Goal: Information Seeking & Learning: Find specific fact

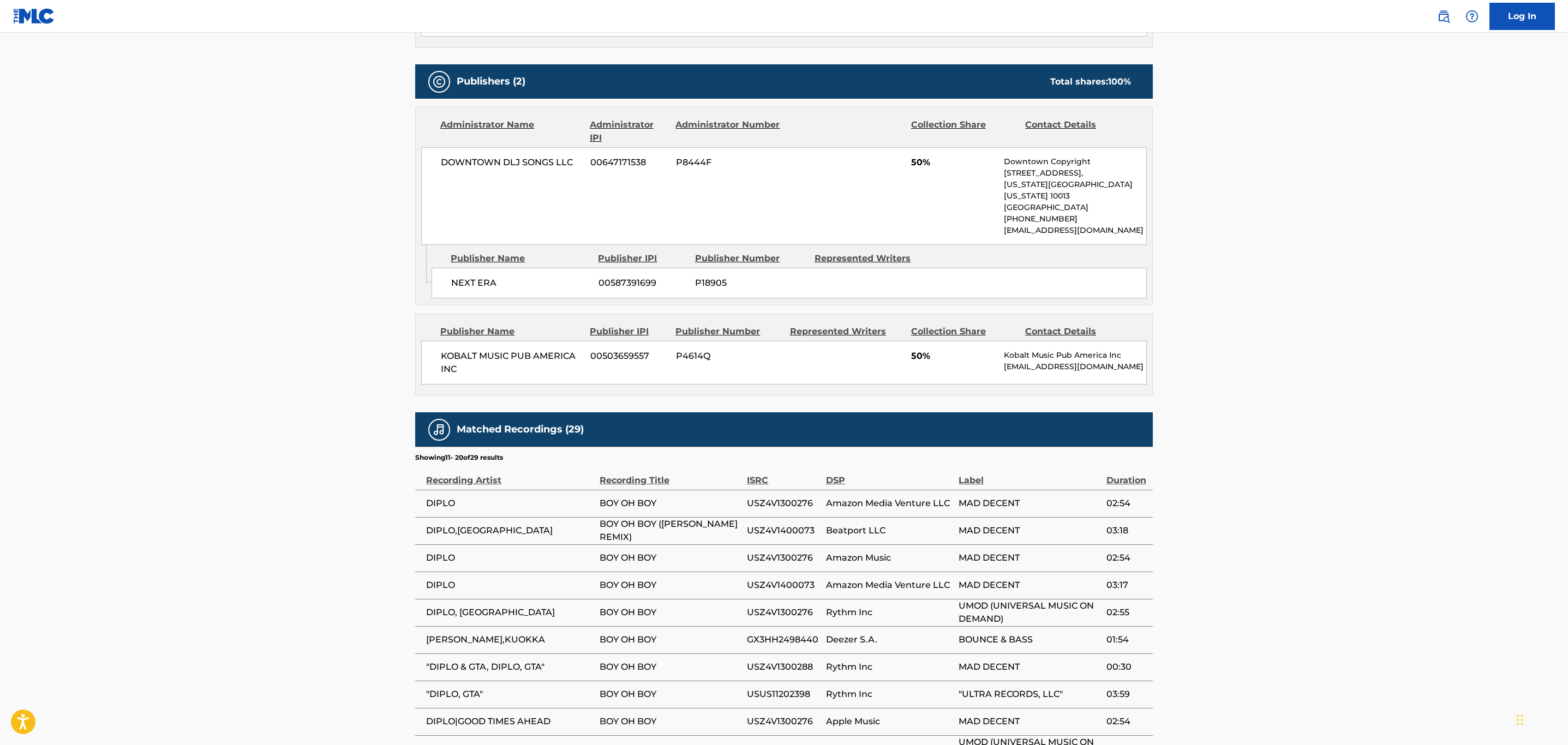
scroll to position [588, 0]
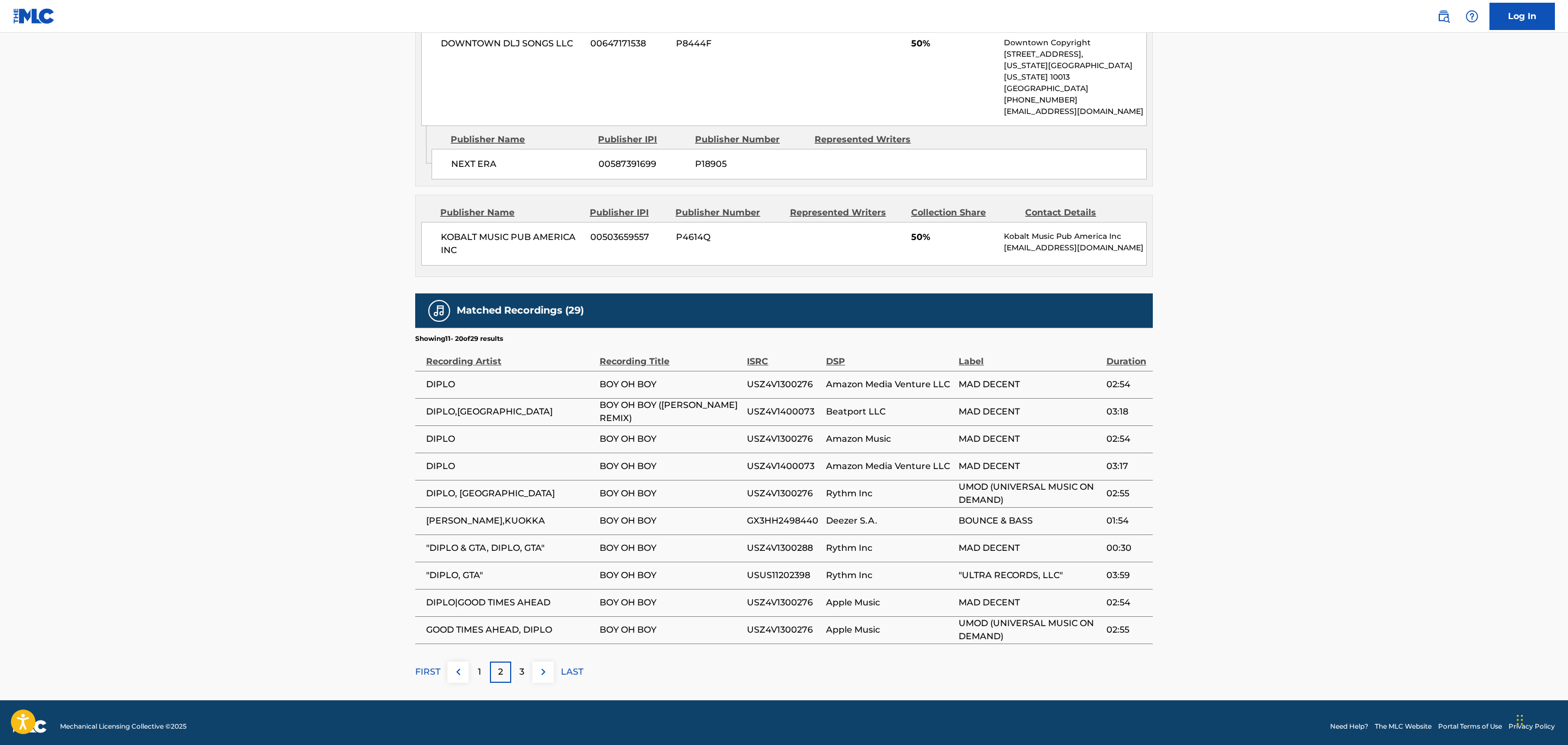
click at [543, 674] on button at bounding box center [543, 671] width 21 height 21
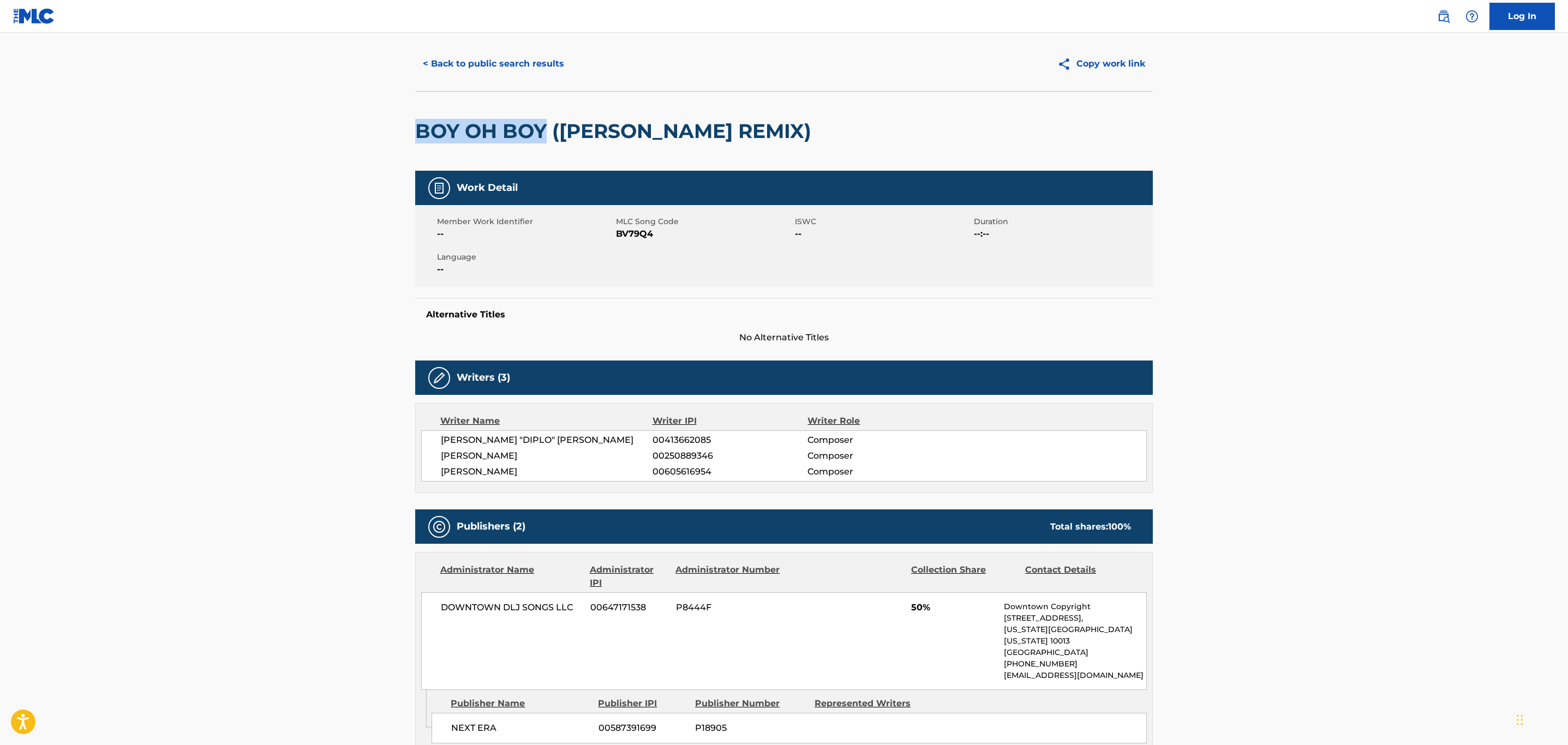
scroll to position [0, 0]
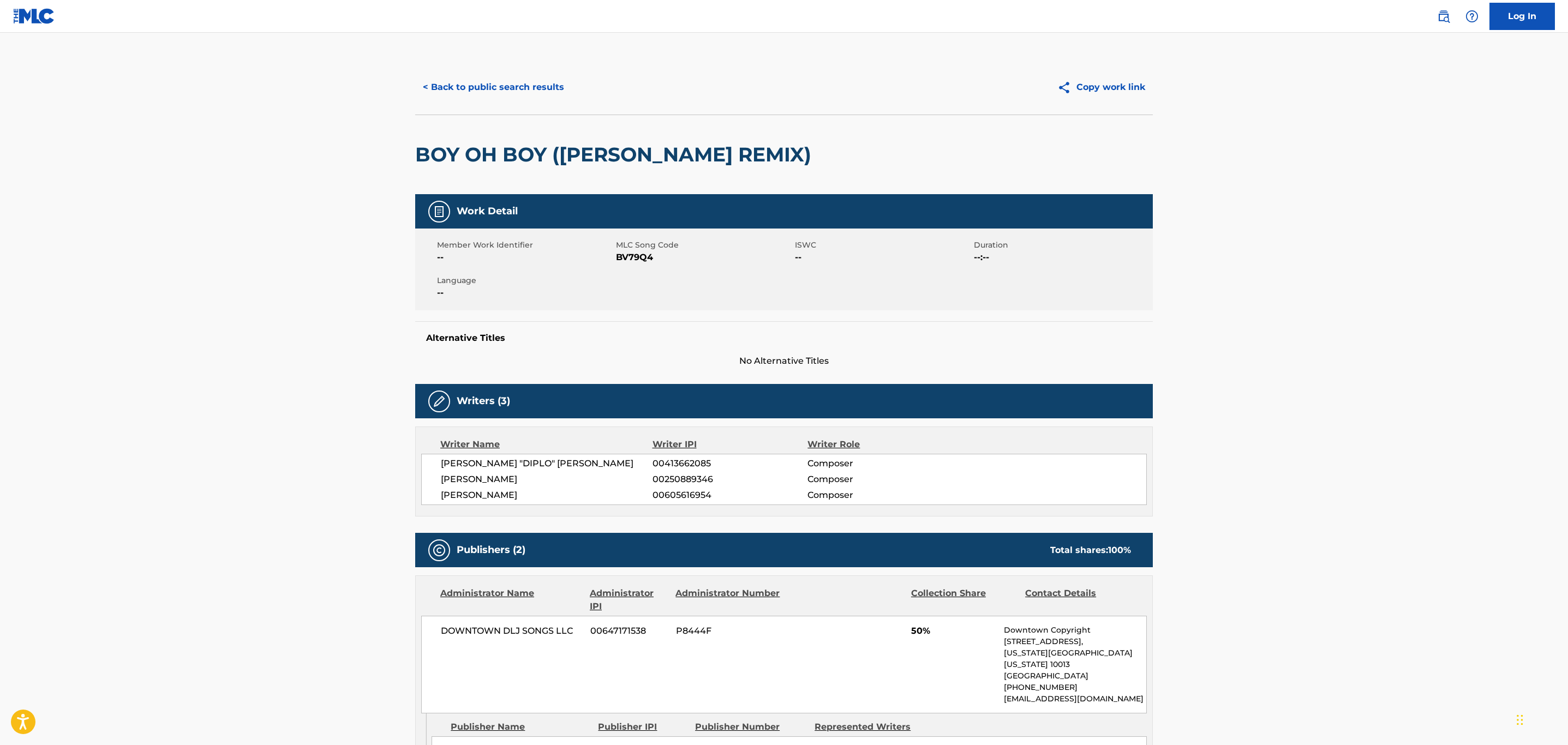
click at [632, 259] on span "BV79Q4" at bounding box center [704, 258] width 176 height 13
copy span "BV79Q4"
click at [510, 95] on button "< Back to public search results" at bounding box center [494, 87] width 157 height 27
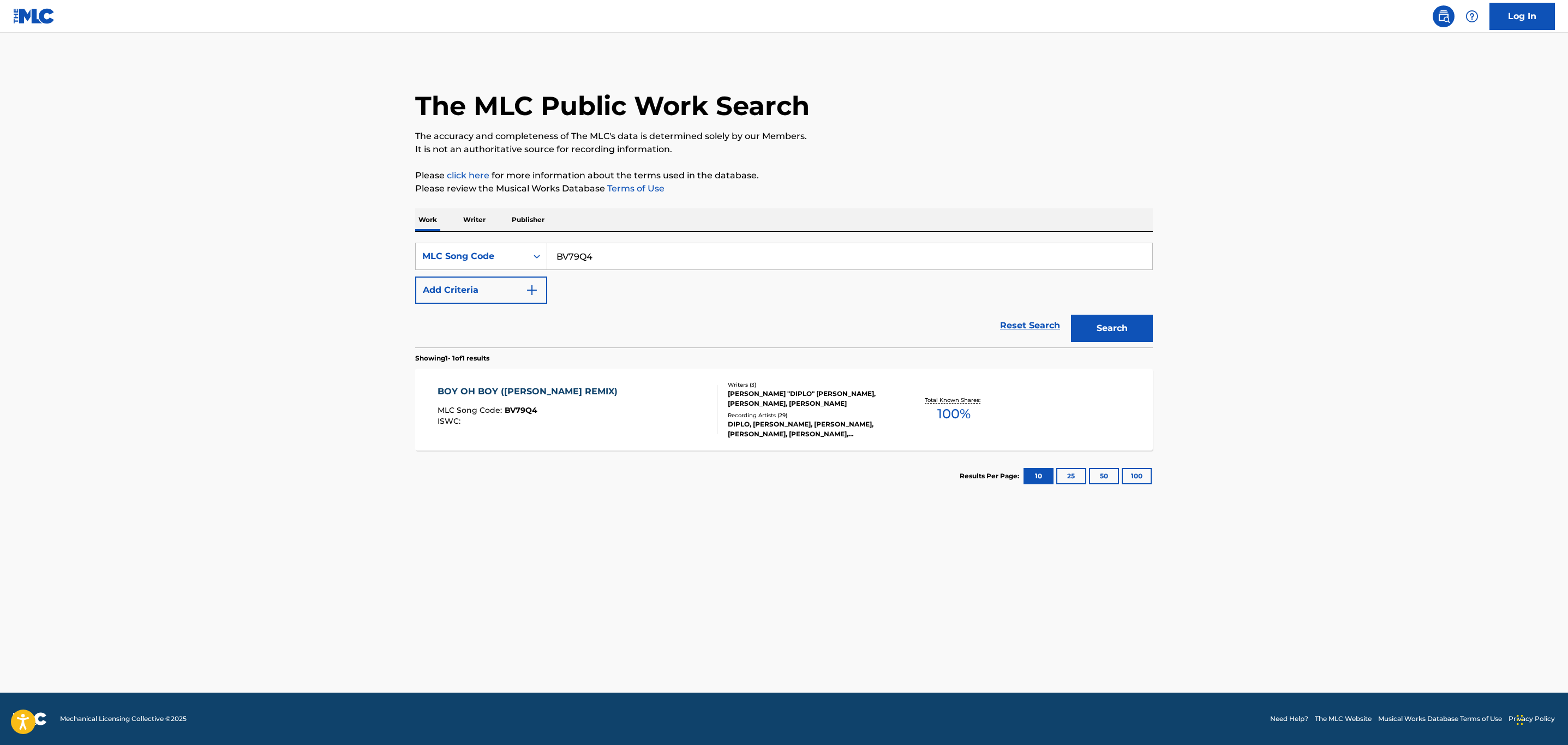
drag, startPoint x: 645, startPoint y: 257, endPoint x: 355, endPoint y: 262, distance: 290.0
click at [355, 260] on main "The MLC Public Work Search The accuracy and completeness of The MLC's data is d…" at bounding box center [784, 363] width 1568 height 661
paste input "OC2F0N"
type input "OC2F0N"
click at [1071, 315] on button "Search" at bounding box center [1112, 328] width 82 height 27
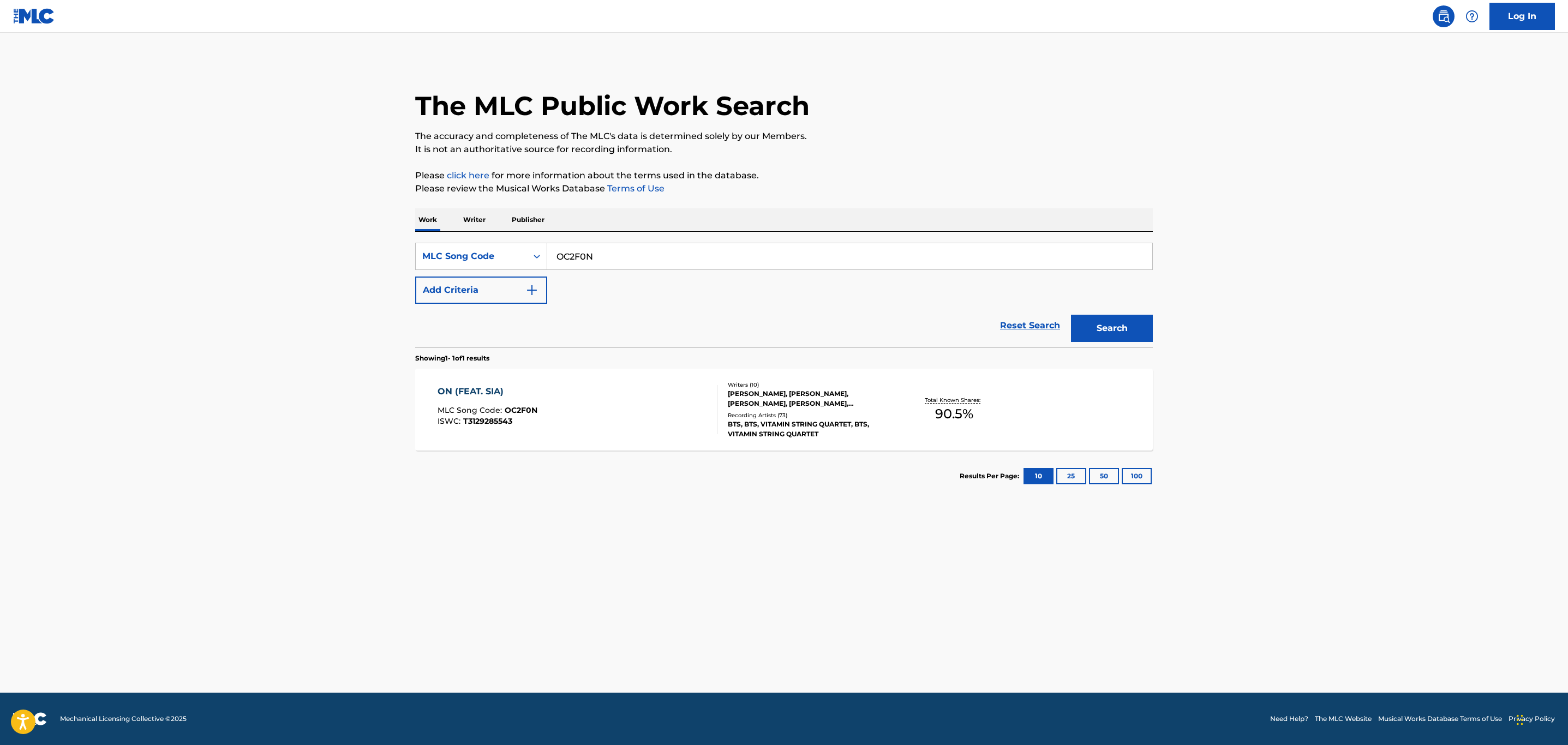
click at [635, 421] on div "ON (FEAT. SIA) MLC Song Code : OC2F0N ISWC : T3129285543" at bounding box center [577, 410] width 280 height 49
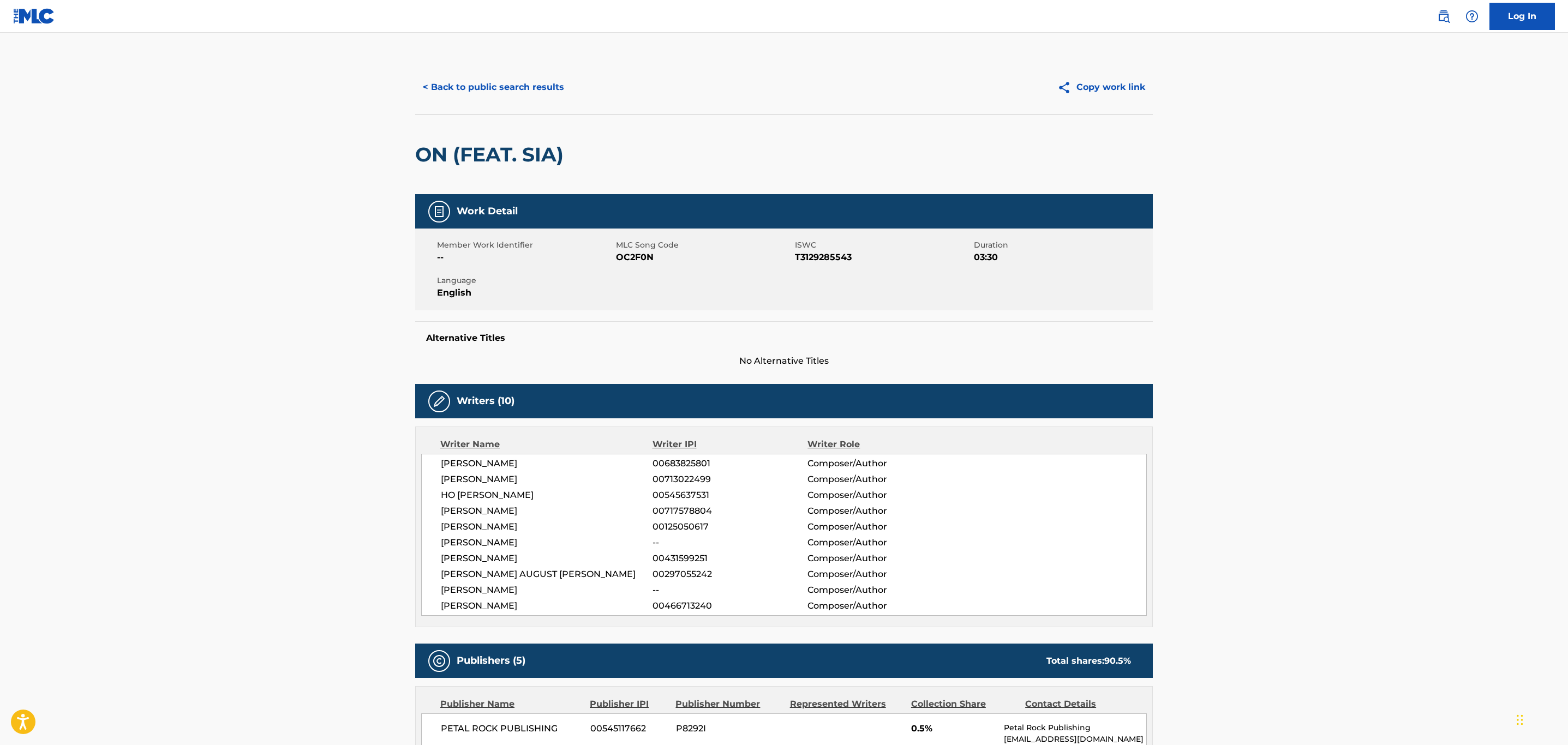
click at [519, 93] on button "< Back to public search results" at bounding box center [494, 87] width 157 height 27
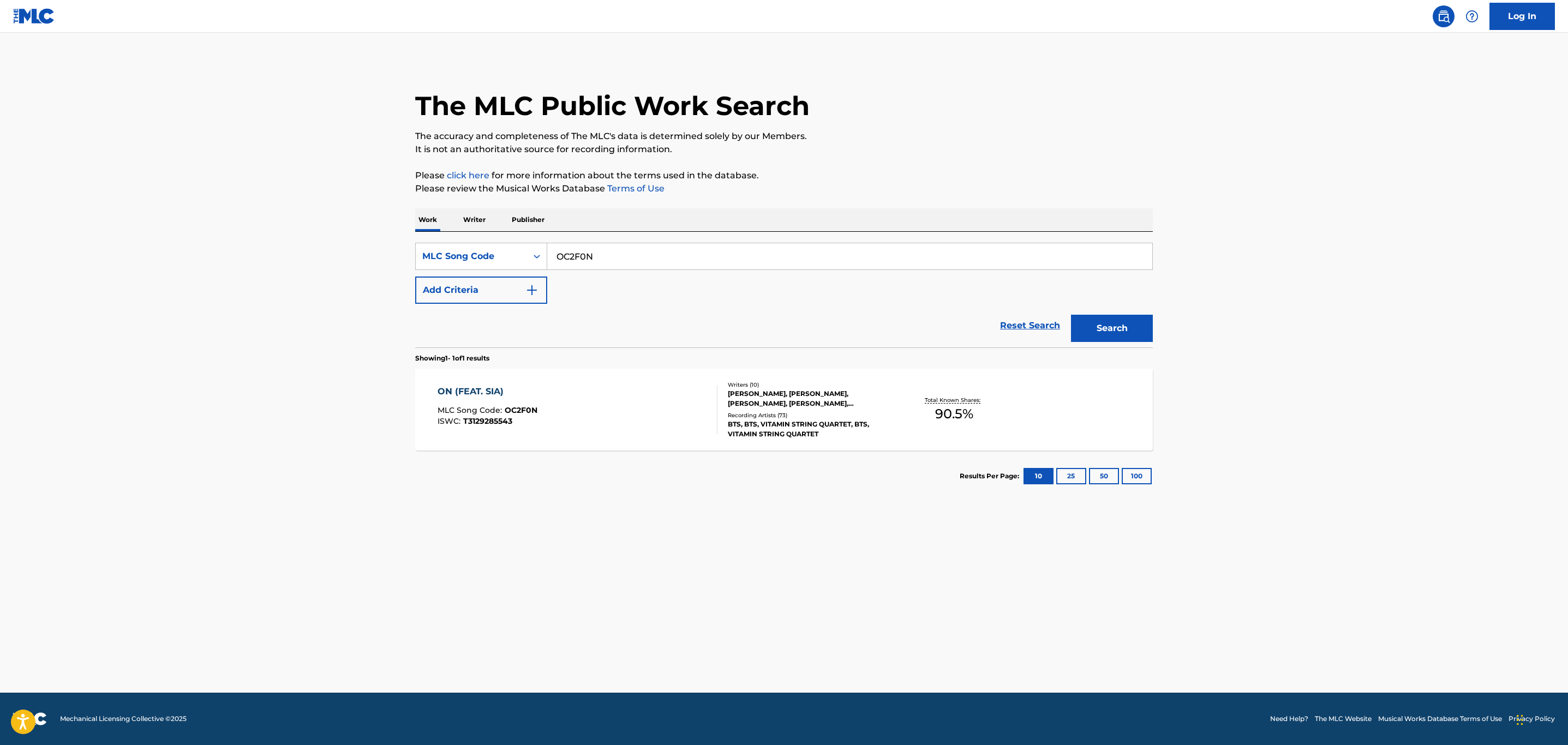
drag, startPoint x: 401, startPoint y: 279, endPoint x: 227, endPoint y: 279, distance: 174.0
click at [223, 282] on main "The MLC Public Work Search The accuracy and completeness of The MLC's data is d…" at bounding box center [784, 363] width 1568 height 661
paste input "2L9NNL"
type input "2L9NNL"
click at [1071, 315] on button "Search" at bounding box center [1112, 328] width 82 height 27
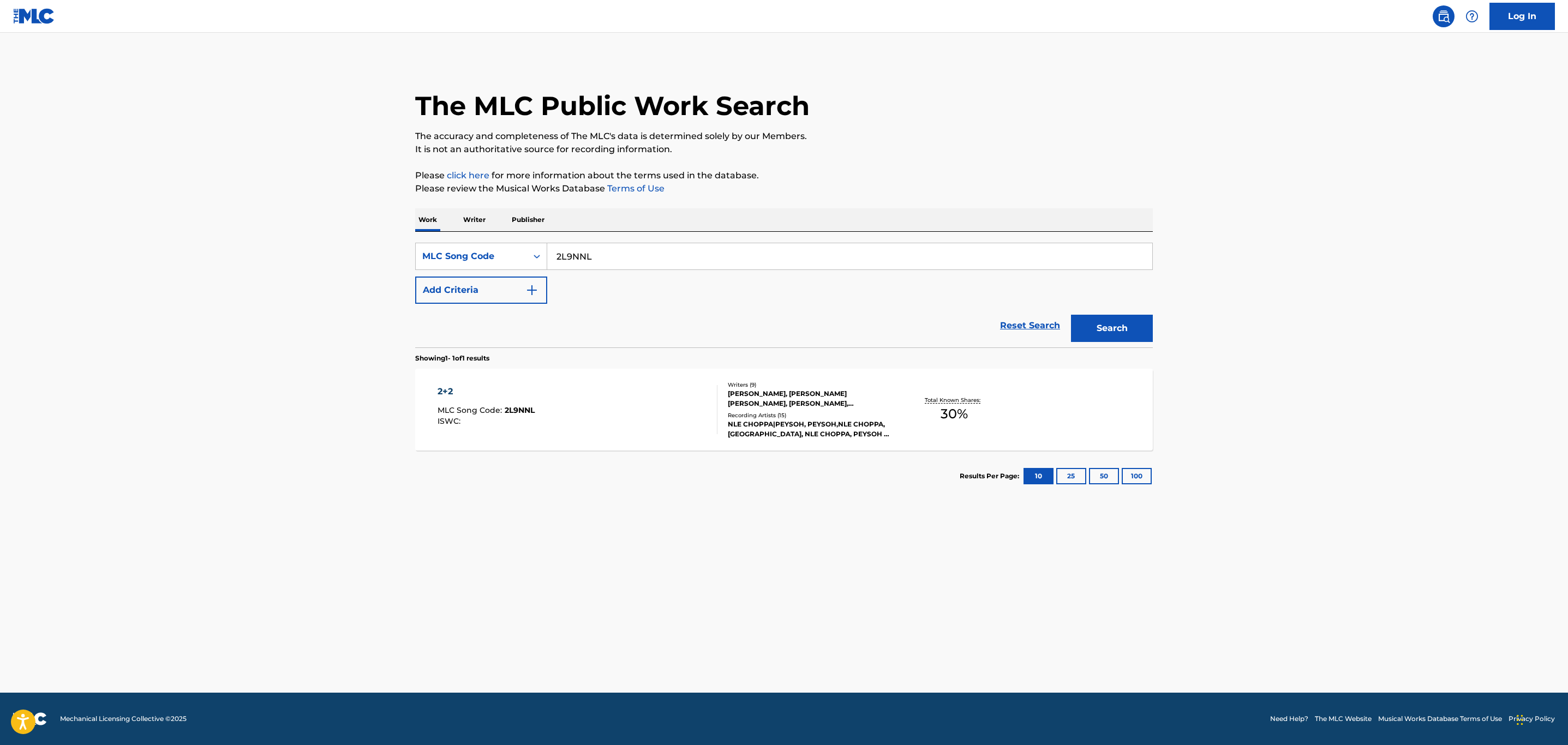
click at [586, 411] on div "2+2 MLC Song Code : 2L9NNL ISWC :" at bounding box center [577, 410] width 280 height 49
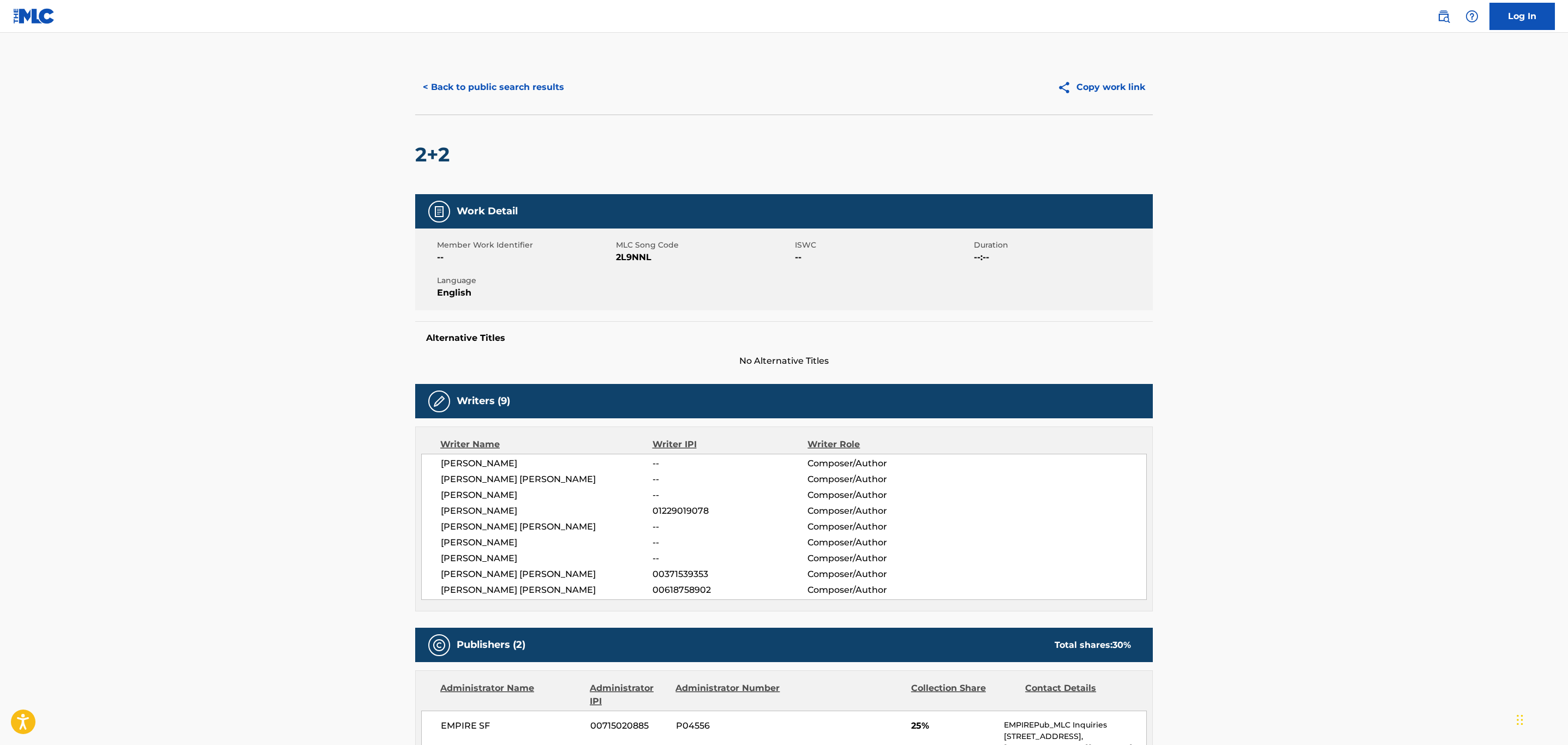
click at [521, 95] on button "< Back to public search results" at bounding box center [494, 87] width 157 height 27
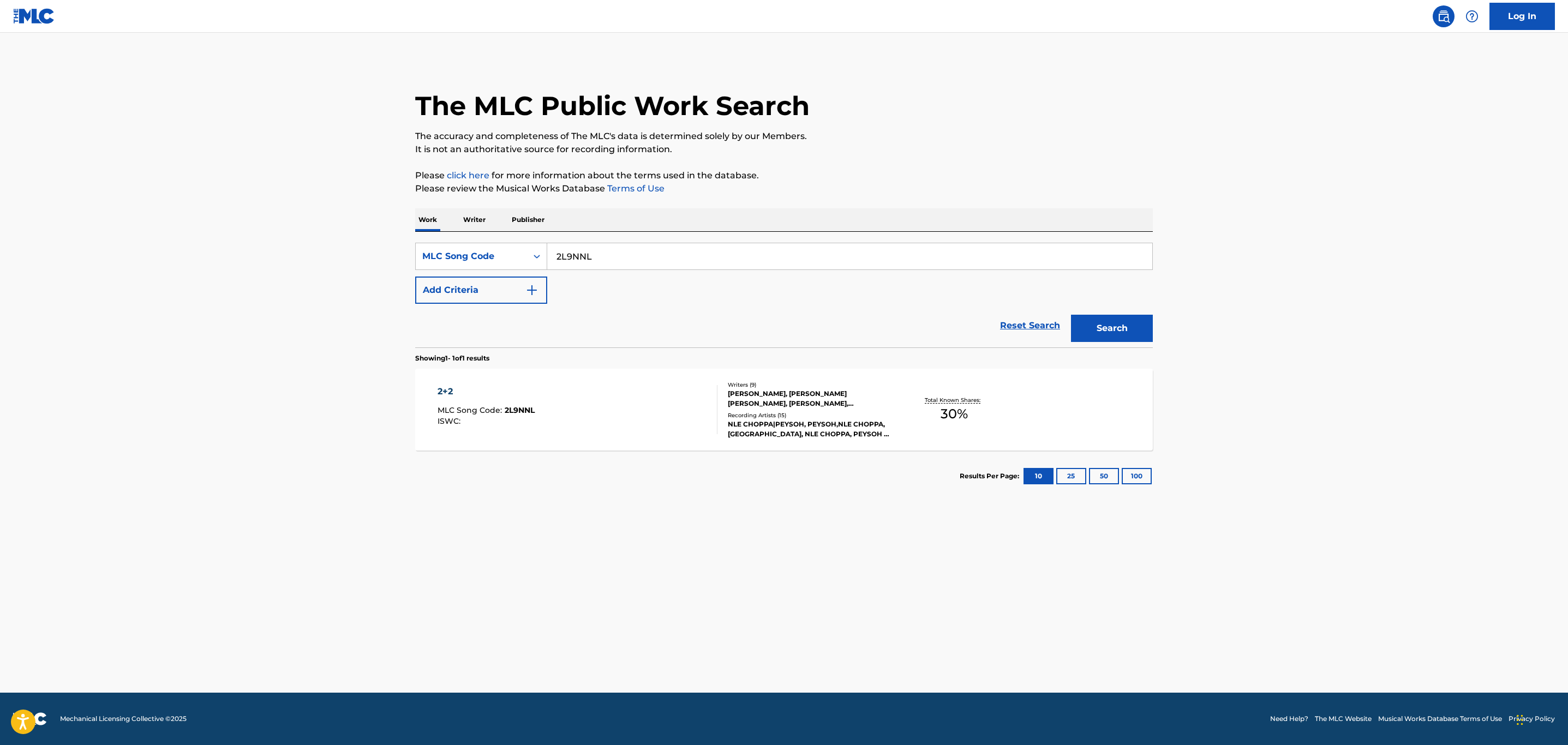
drag, startPoint x: 597, startPoint y: 260, endPoint x: 309, endPoint y: 285, distance: 289.1
click at [309, 285] on main "The MLC Public Work Search The accuracy and completeness of The MLC's data is d…" at bounding box center [784, 363] width 1568 height 661
paste input "IB9MN2"
type input "IB9MN2"
click at [1071, 315] on button "Search" at bounding box center [1112, 328] width 82 height 27
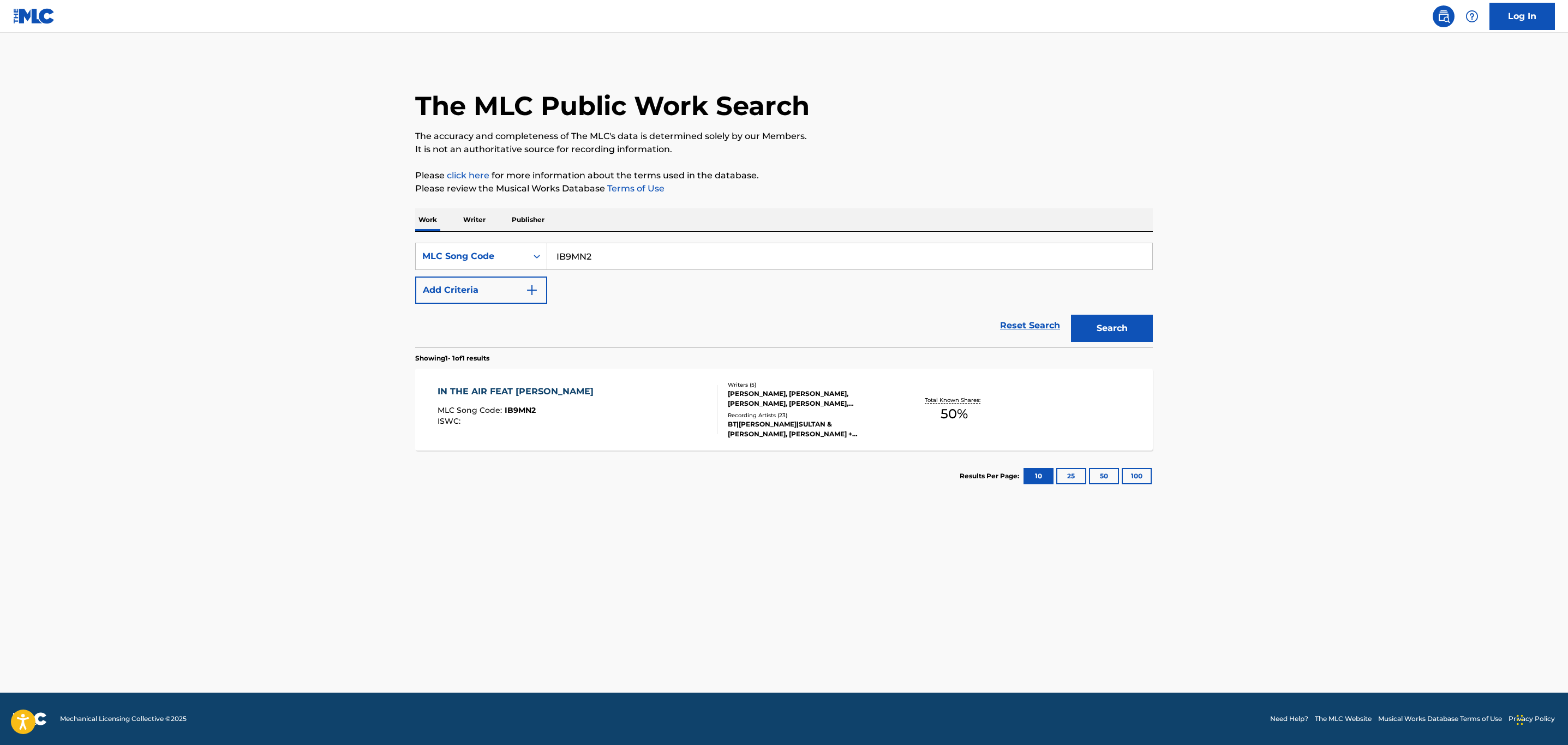
click at [599, 411] on div "MLC Song Code : IB9MN2" at bounding box center [518, 412] width 162 height 11
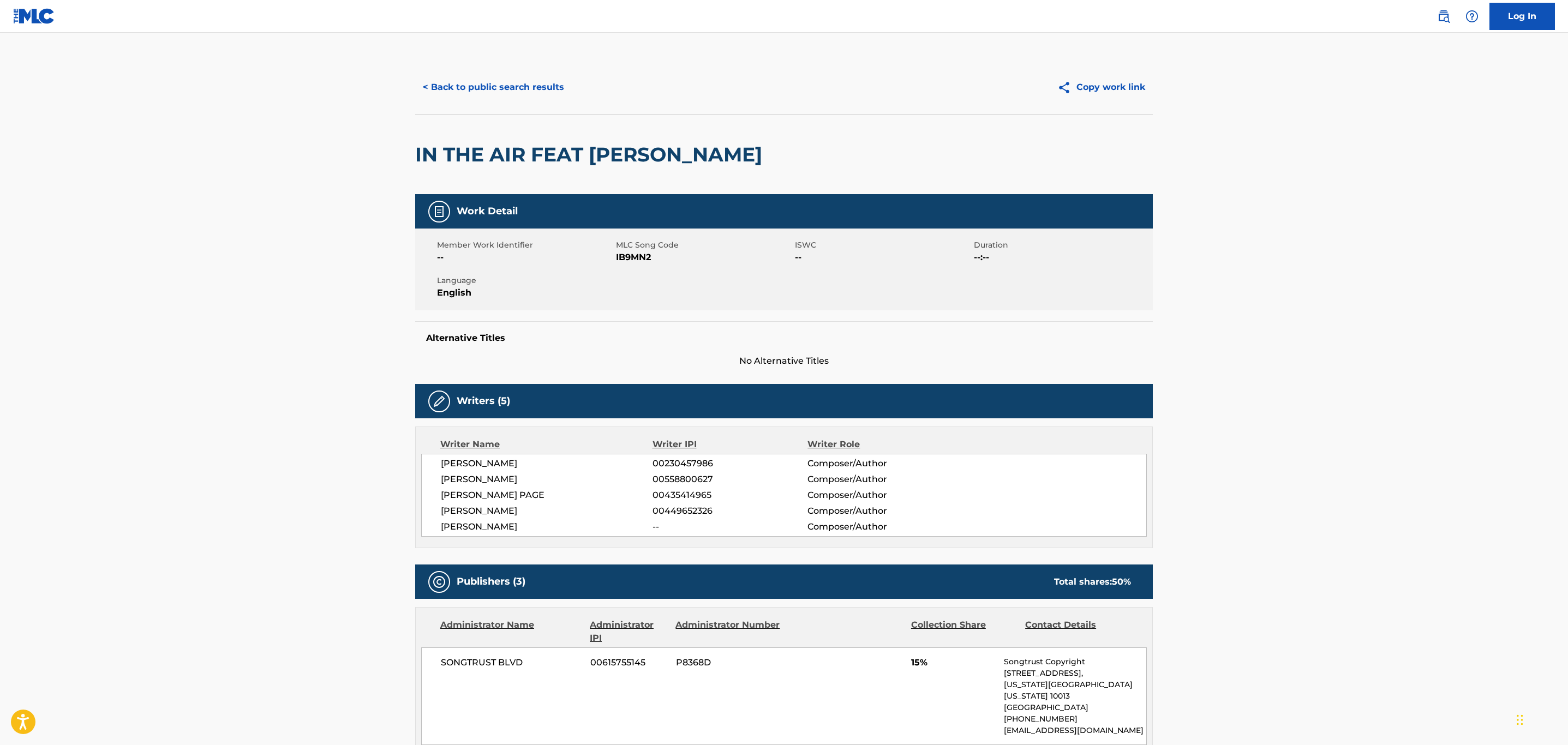
click at [492, 90] on button "< Back to public search results" at bounding box center [494, 87] width 157 height 27
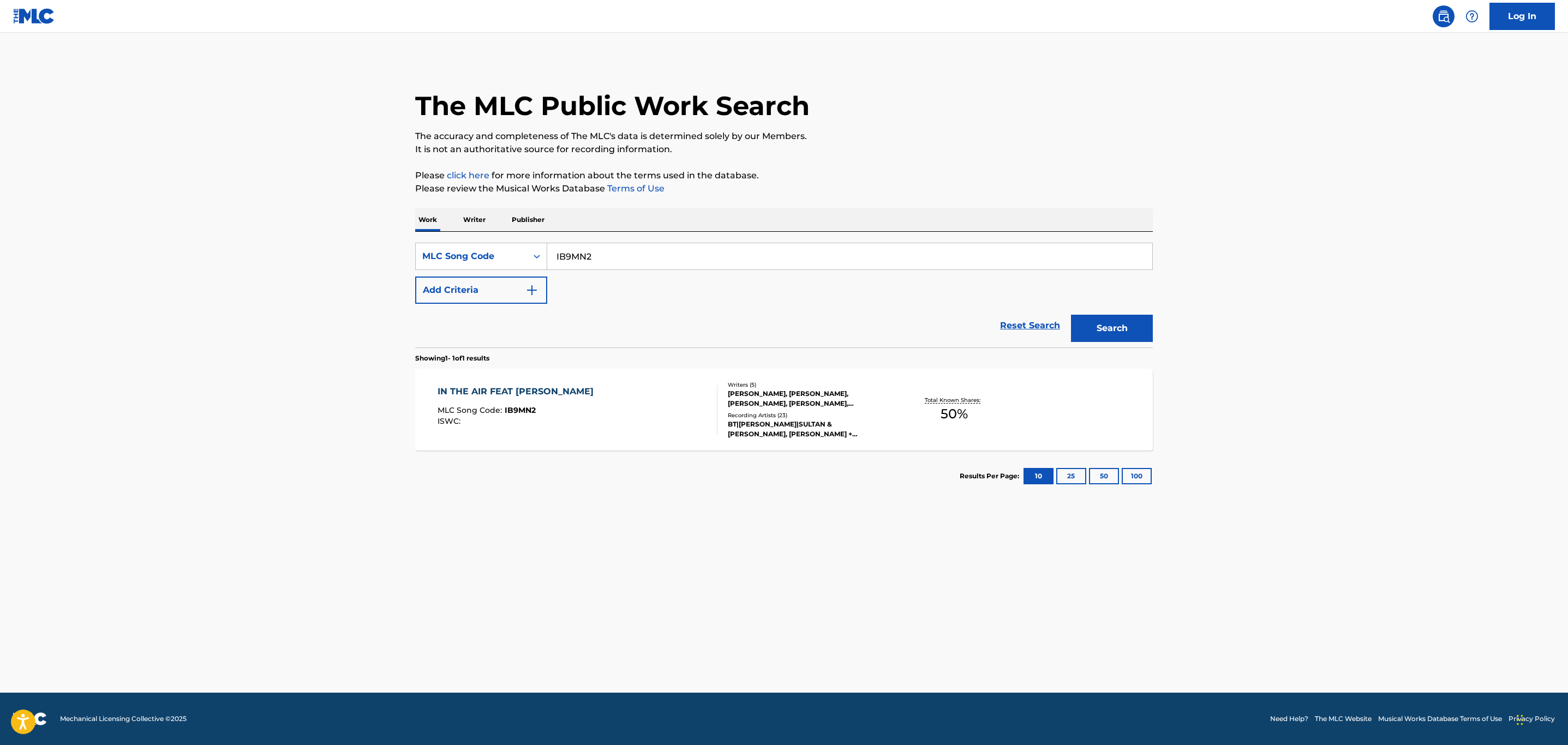
drag, startPoint x: 625, startPoint y: 258, endPoint x: 249, endPoint y: 257, distance: 376.0
click at [252, 257] on main "The MLC Public Work Search The accuracy and completeness of The MLC's data is d…" at bounding box center [784, 363] width 1568 height 661
paste input "FA6C7R"
click at [1071, 315] on button "Search" at bounding box center [1112, 328] width 82 height 27
drag, startPoint x: 611, startPoint y: 254, endPoint x: 271, endPoint y: 290, distance: 341.9
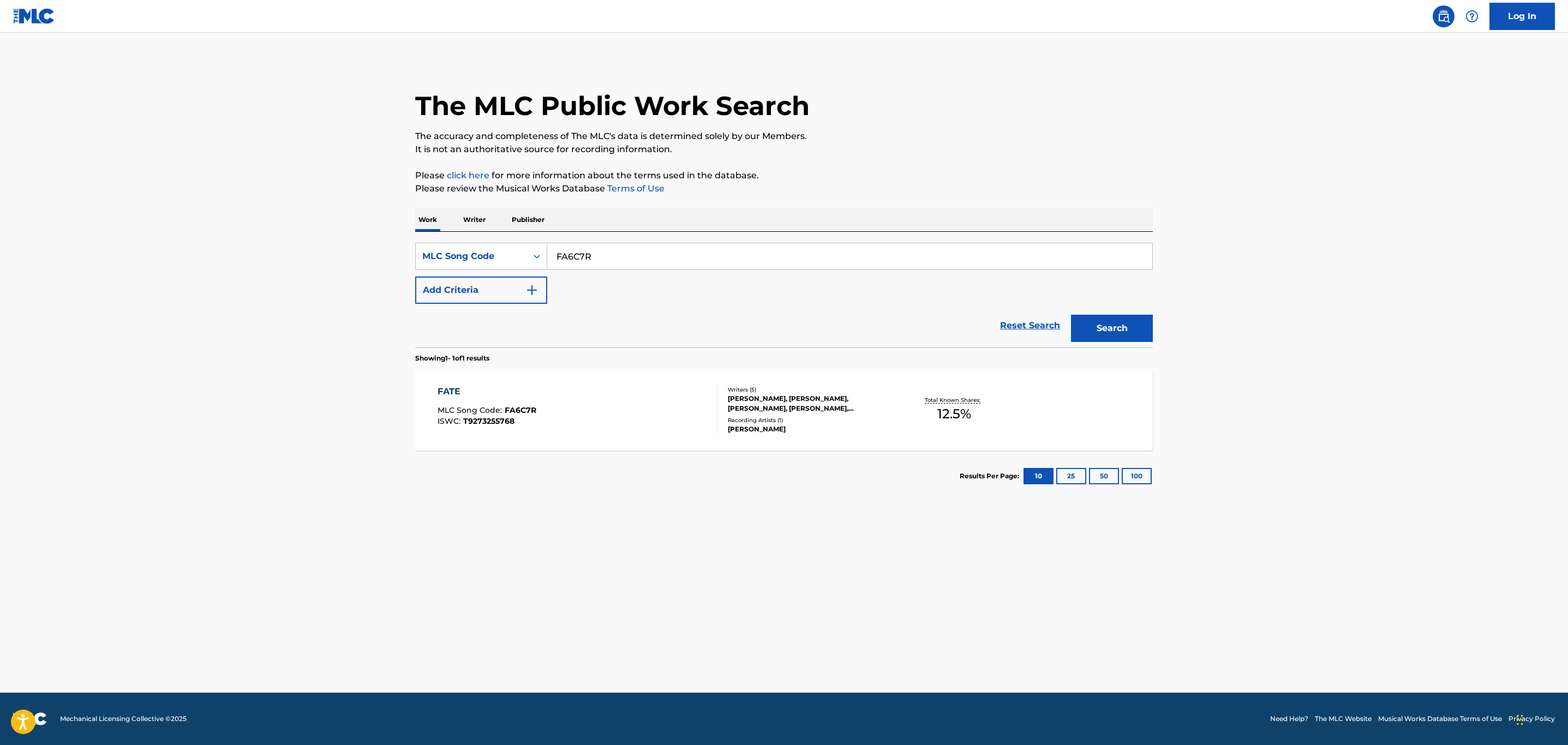
click at [271, 290] on main "The MLC Public Work Search The accuracy and completeness of The MLC's data is d…" at bounding box center [784, 363] width 1568 height 661
paste input "SH4FP1"
type input "SH4FP1"
click at [1071, 315] on button "Search" at bounding box center [1112, 328] width 82 height 27
click at [518, 401] on div "SUN DOWN, I'M UP (SLOWED & REVERB) MLC Song Code : SH4FP1 ISWC :" at bounding box center [535, 410] width 196 height 49
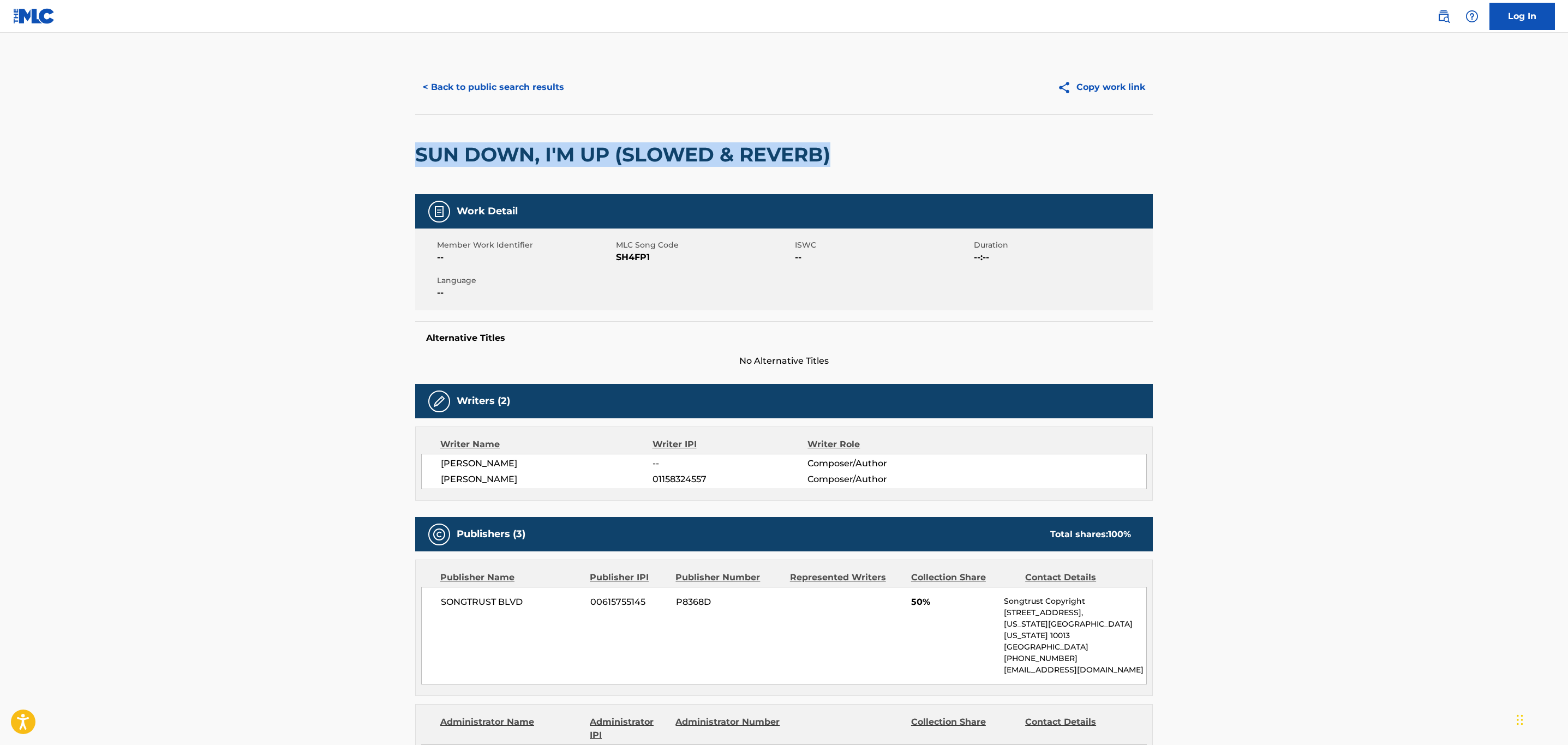
drag, startPoint x: 861, startPoint y: 143, endPoint x: 219, endPoint y: 164, distance: 642.3
click at [219, 164] on main "< Back to public search results Copy work link SUN DOWN, I'M UP (SLOWED & REVER…" at bounding box center [784, 597] width 1568 height 1130
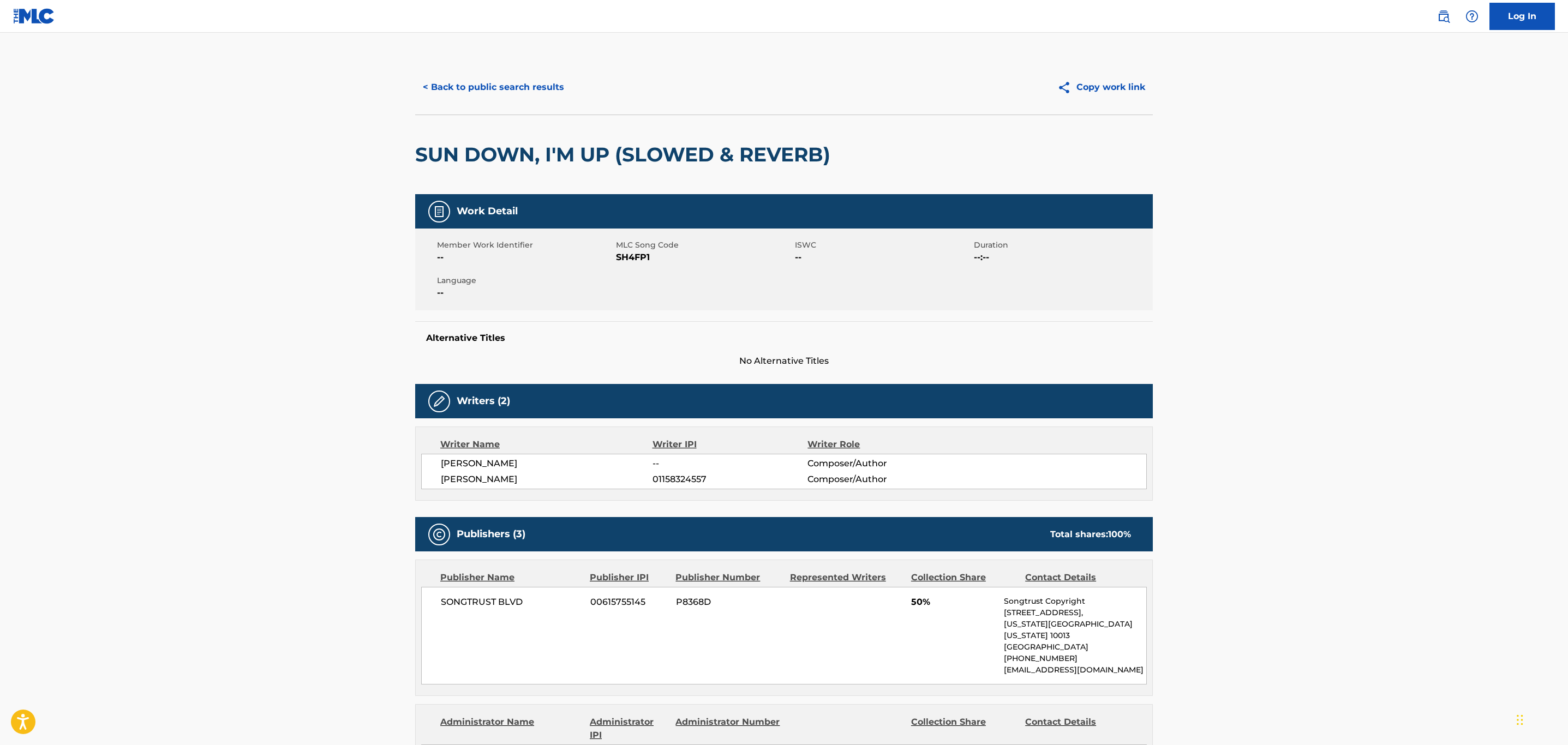
click at [635, 258] on span "SH4FP1" at bounding box center [704, 258] width 176 height 13
copy span "SH4FP1"
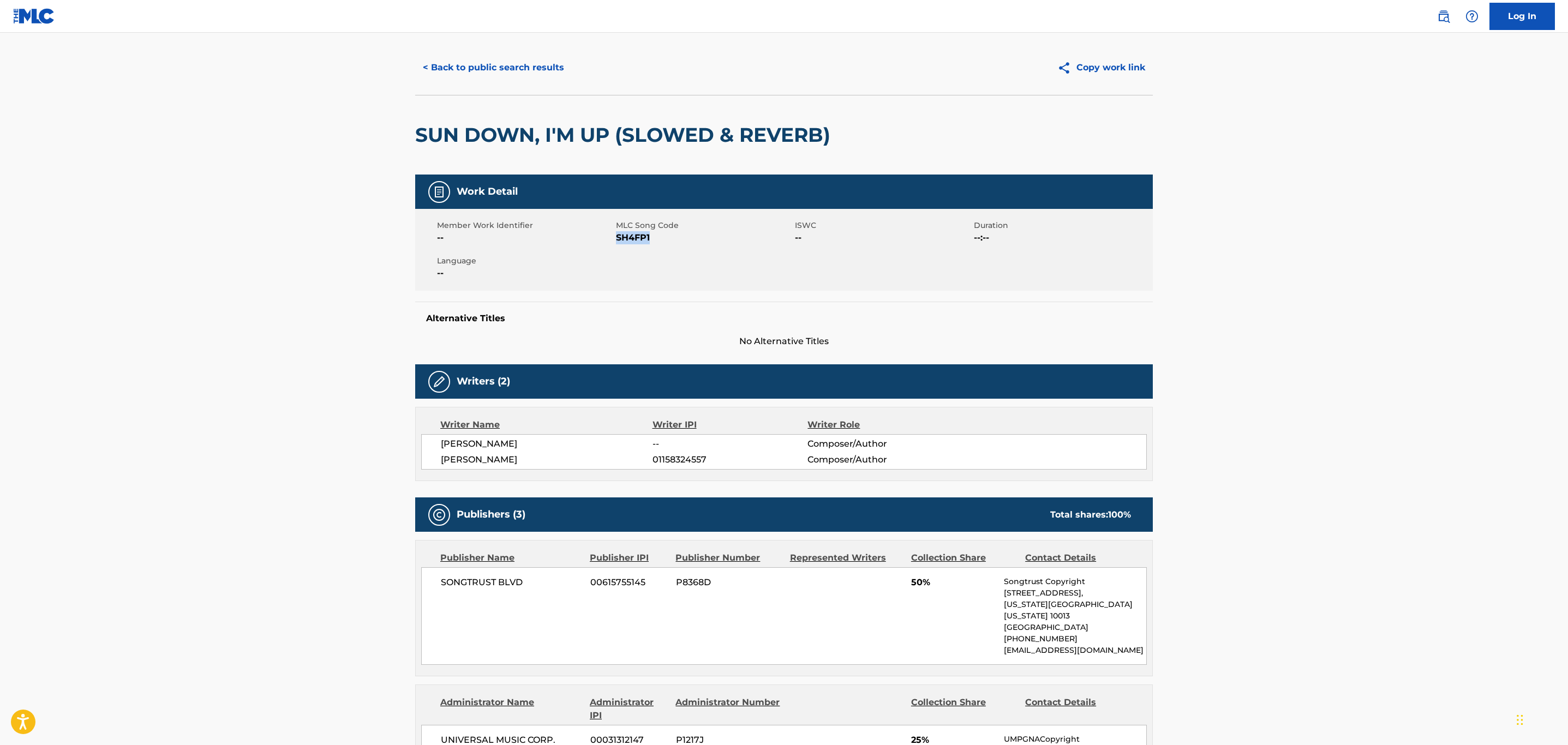
scroll to position [417, 0]
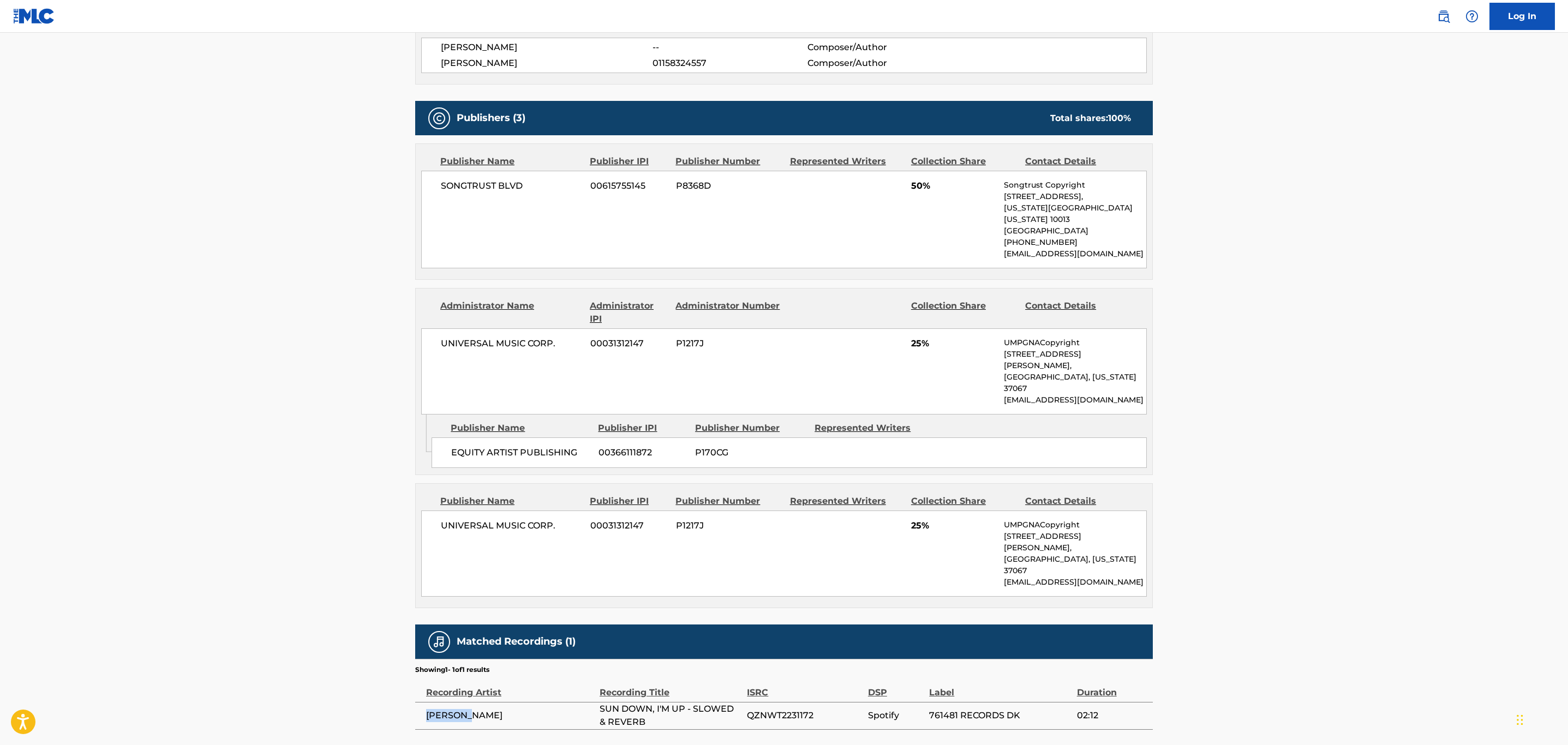
drag, startPoint x: 488, startPoint y: 659, endPoint x: 422, endPoint y: 663, distance: 66.1
click at [422, 702] on td "[PERSON_NAME]" at bounding box center [507, 716] width 184 height 27
copy span "[PERSON_NAME]"
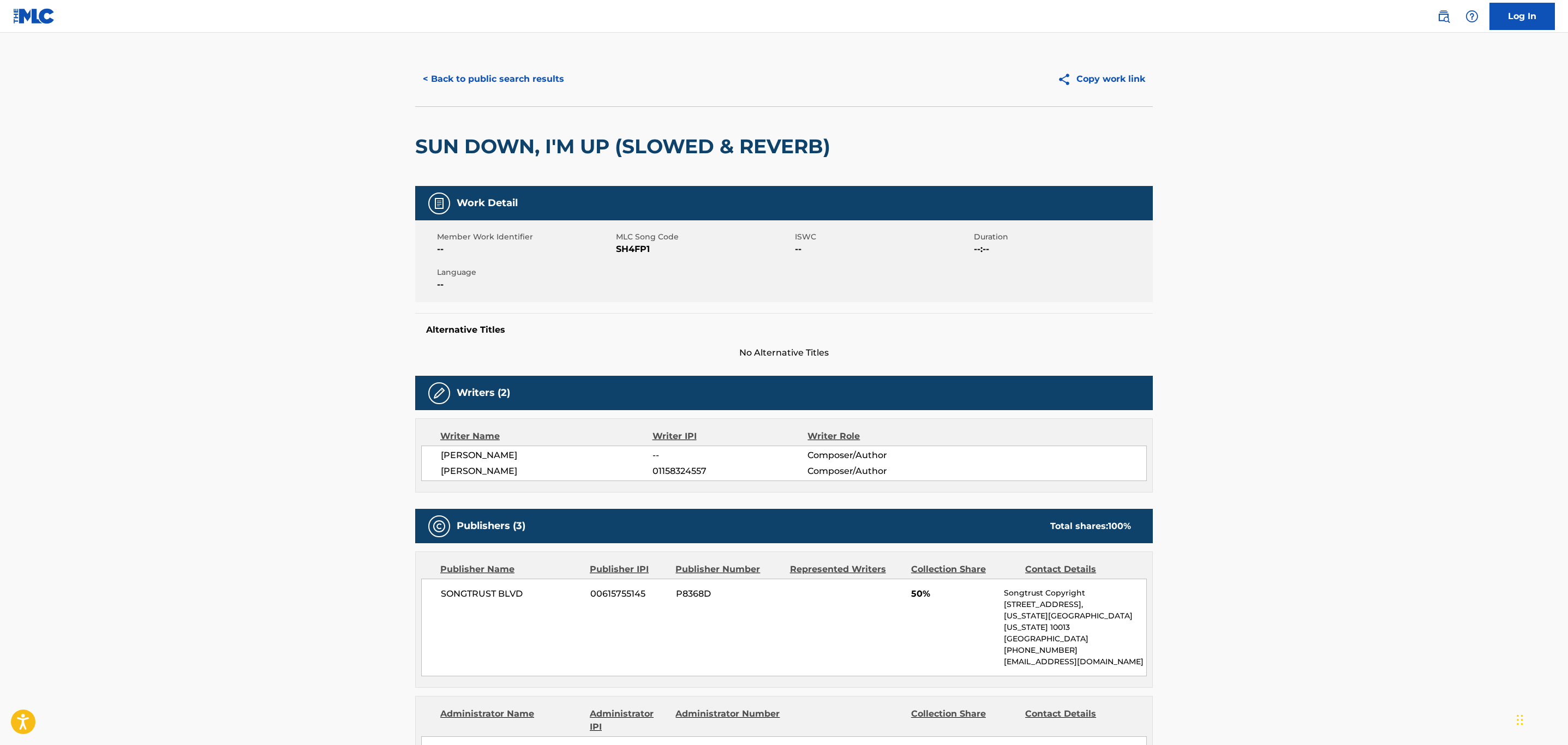
scroll to position [0, 0]
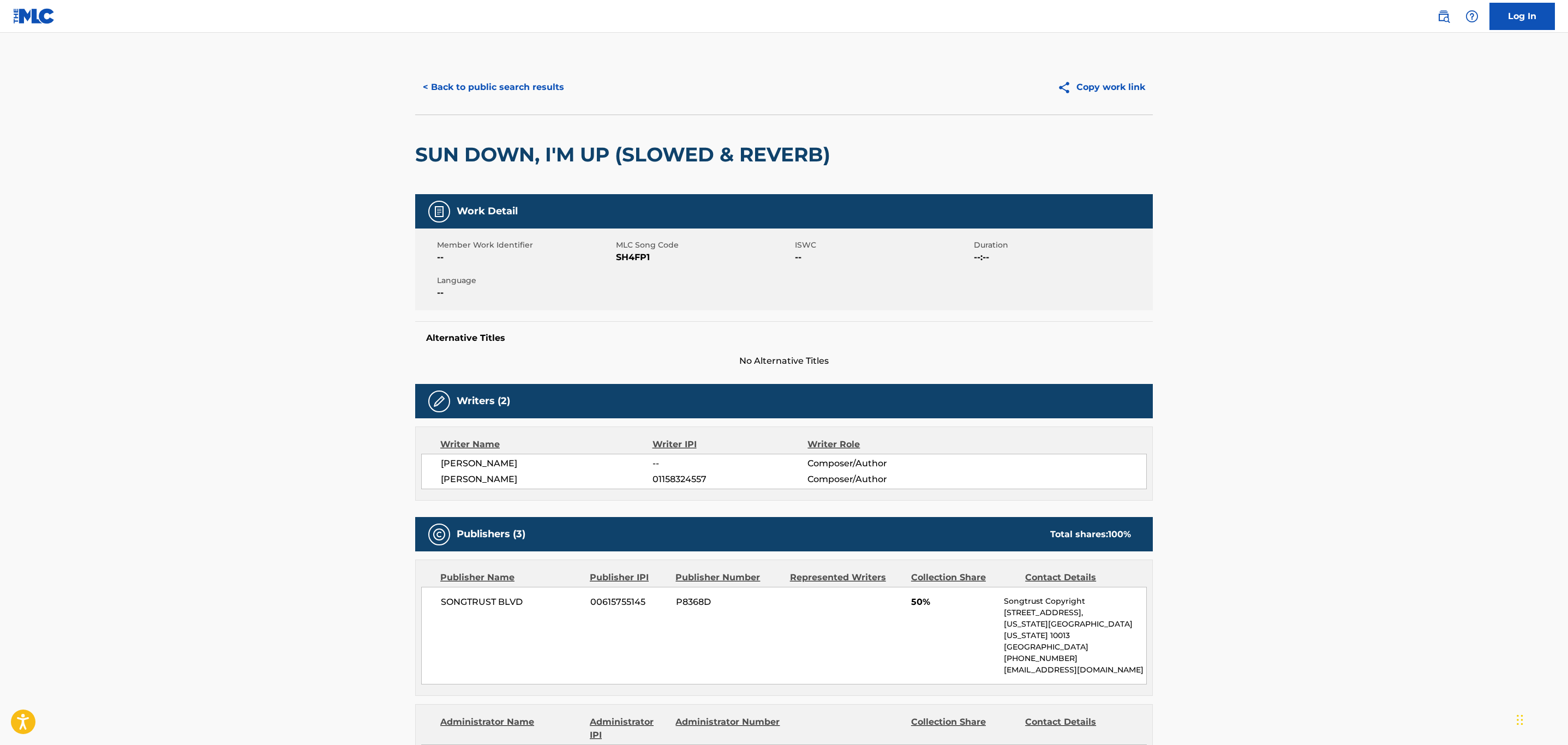
click at [515, 89] on button "< Back to public search results" at bounding box center [494, 87] width 157 height 27
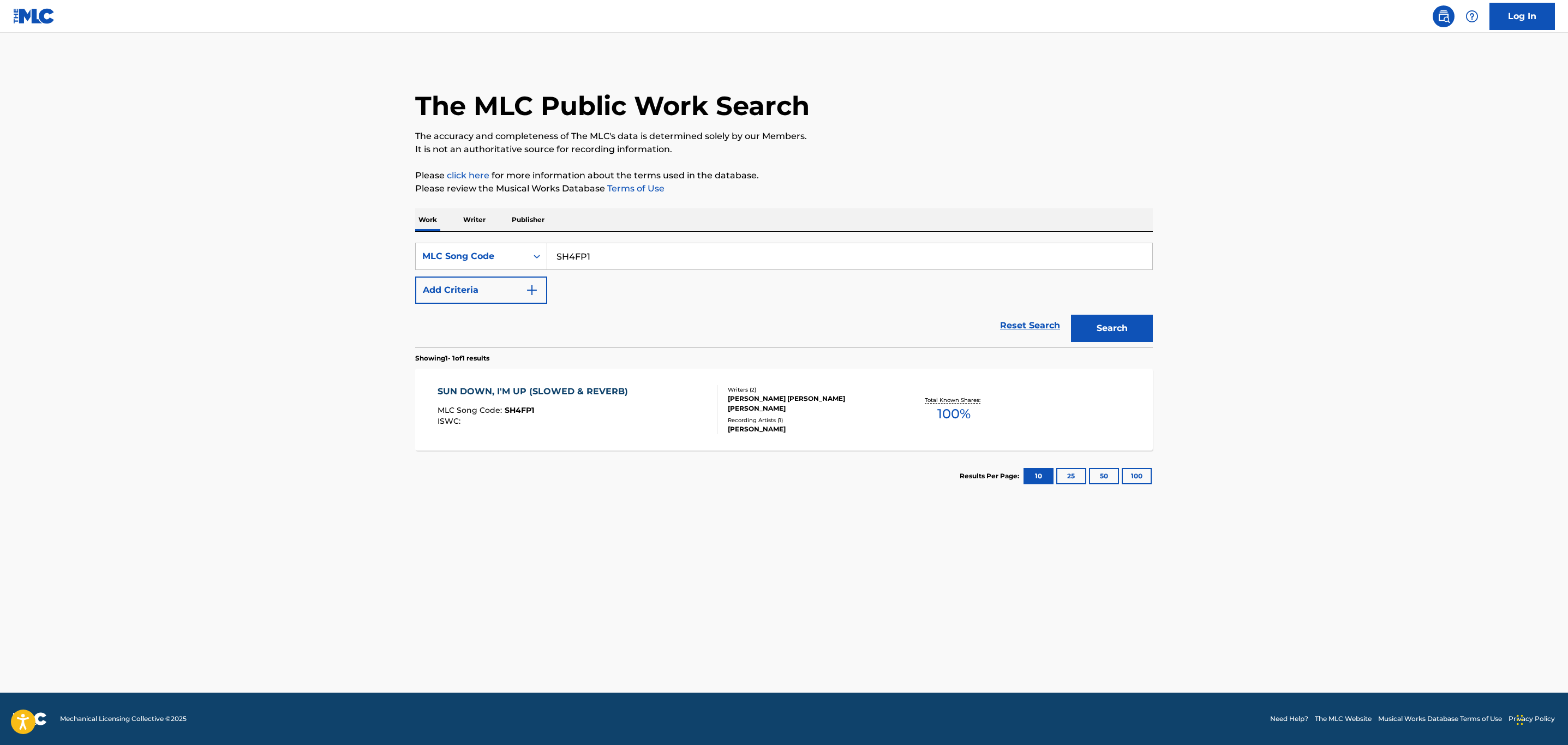
drag, startPoint x: 649, startPoint y: 260, endPoint x: 150, endPoint y: 264, distance: 499.0
click at [150, 264] on main "The MLC Public Work Search The accuracy and completeness of The MLC's data is d…" at bounding box center [784, 363] width 1568 height 661
paste input "I02JA"
type input "SI02JA"
click at [1071, 315] on button "Search" at bounding box center [1112, 328] width 82 height 27
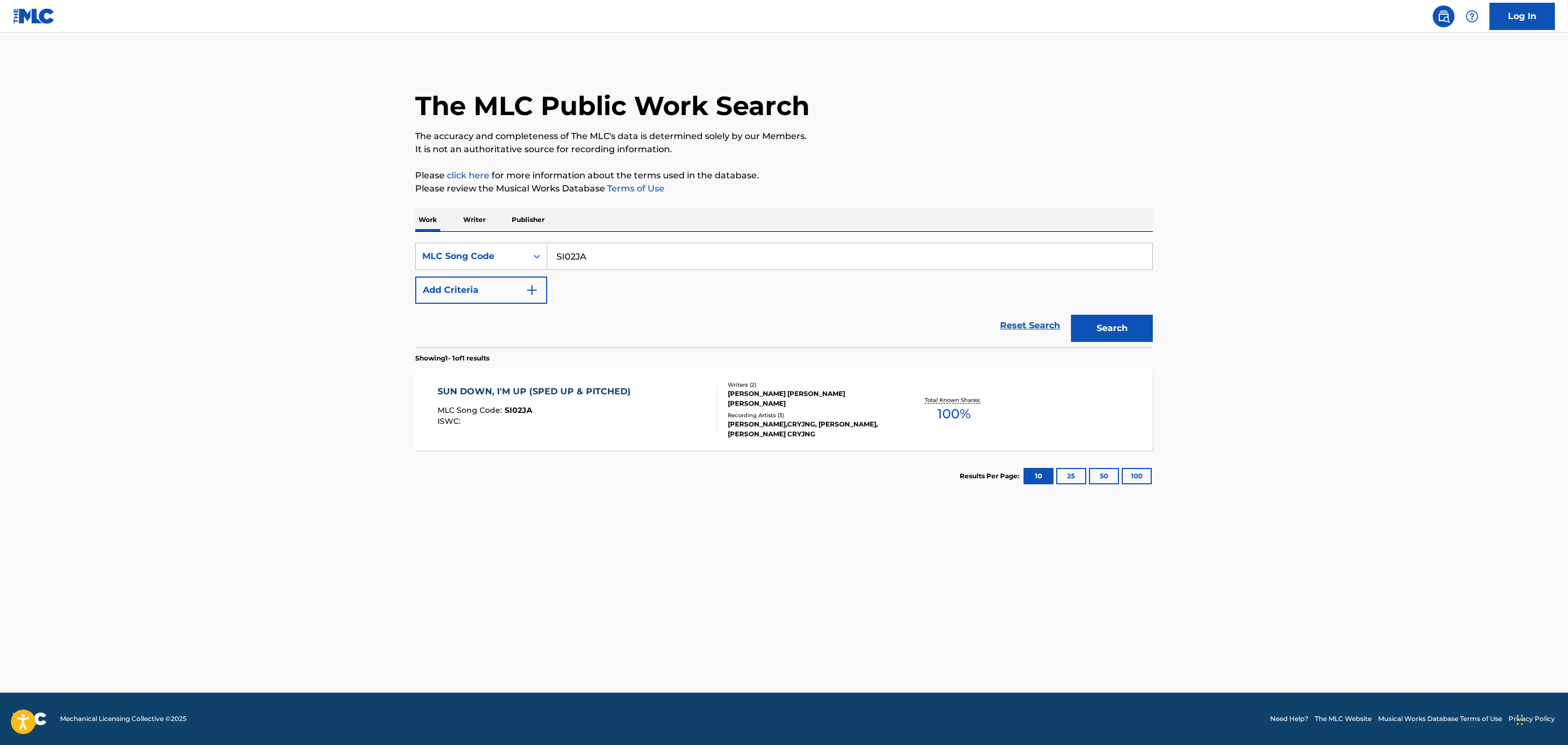
click at [616, 413] on div "MLC Song Code : SI02JA" at bounding box center [536, 412] width 199 height 11
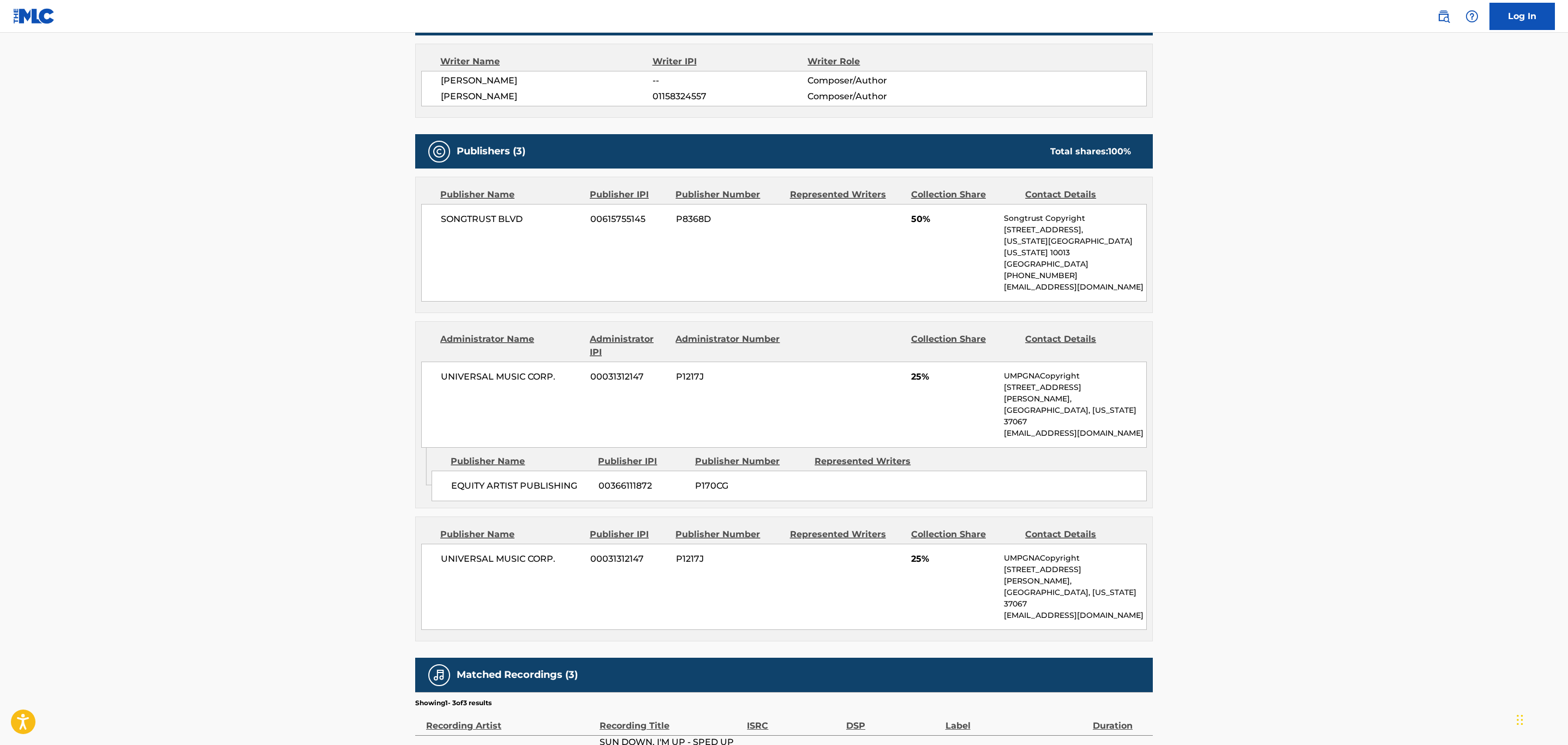
scroll to position [472, 0]
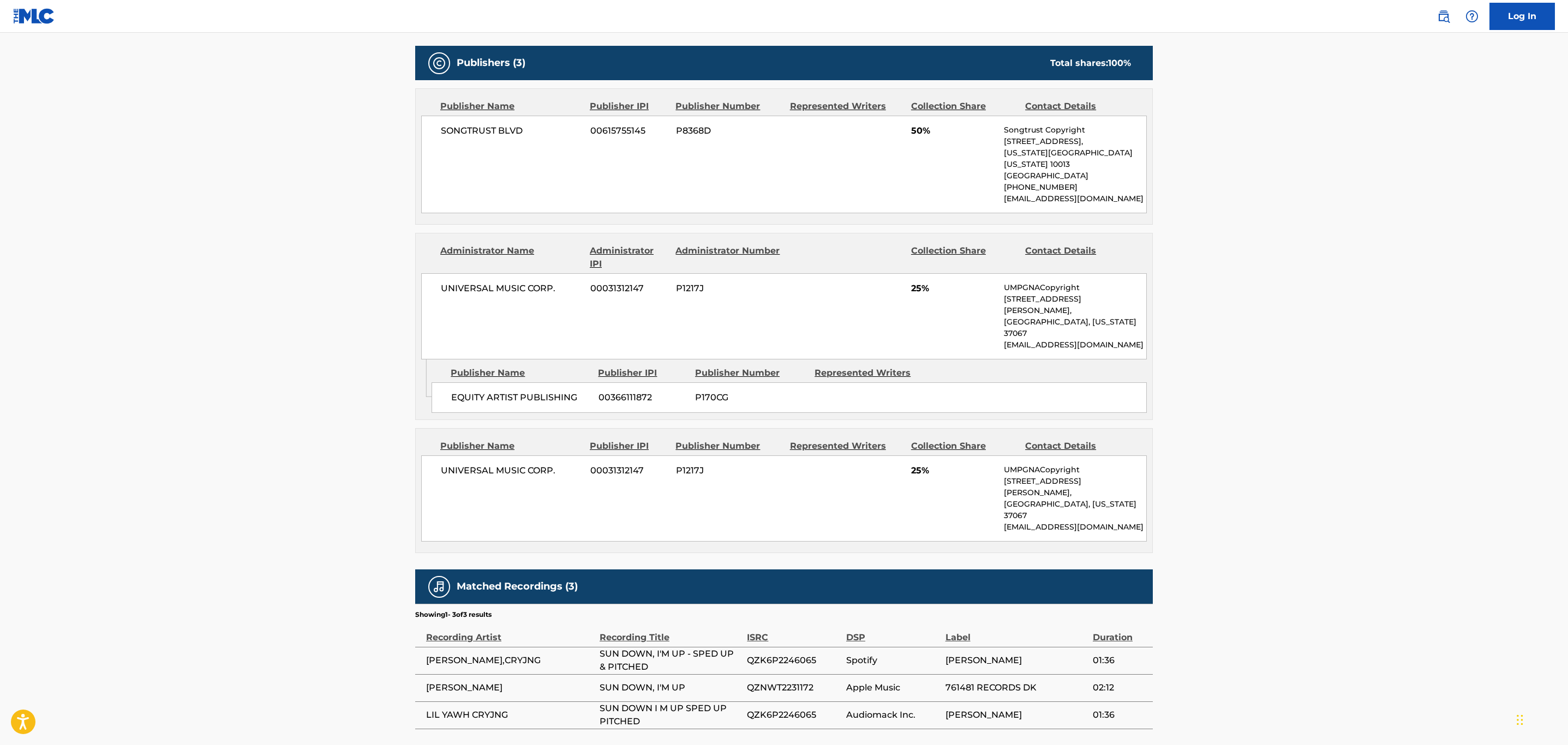
click at [786, 654] on span "QZK6P2246065" at bounding box center [793, 661] width 93 height 13
copy span "QZK6P2246065"
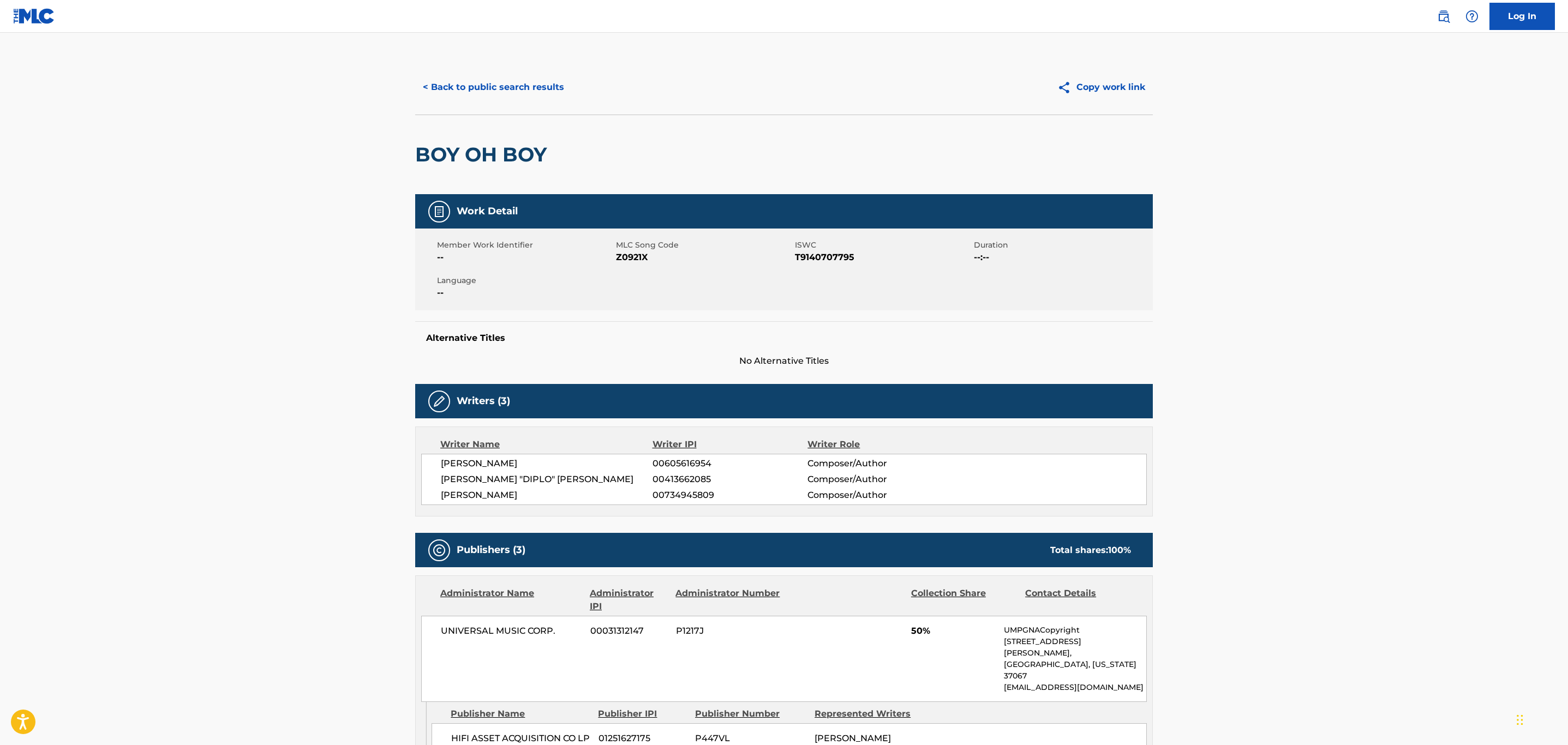
click at [633, 255] on span "Z0921X" at bounding box center [704, 258] width 176 height 13
copy span "Z0921X"
click at [509, 96] on button "< Back to public search results" at bounding box center [494, 87] width 157 height 27
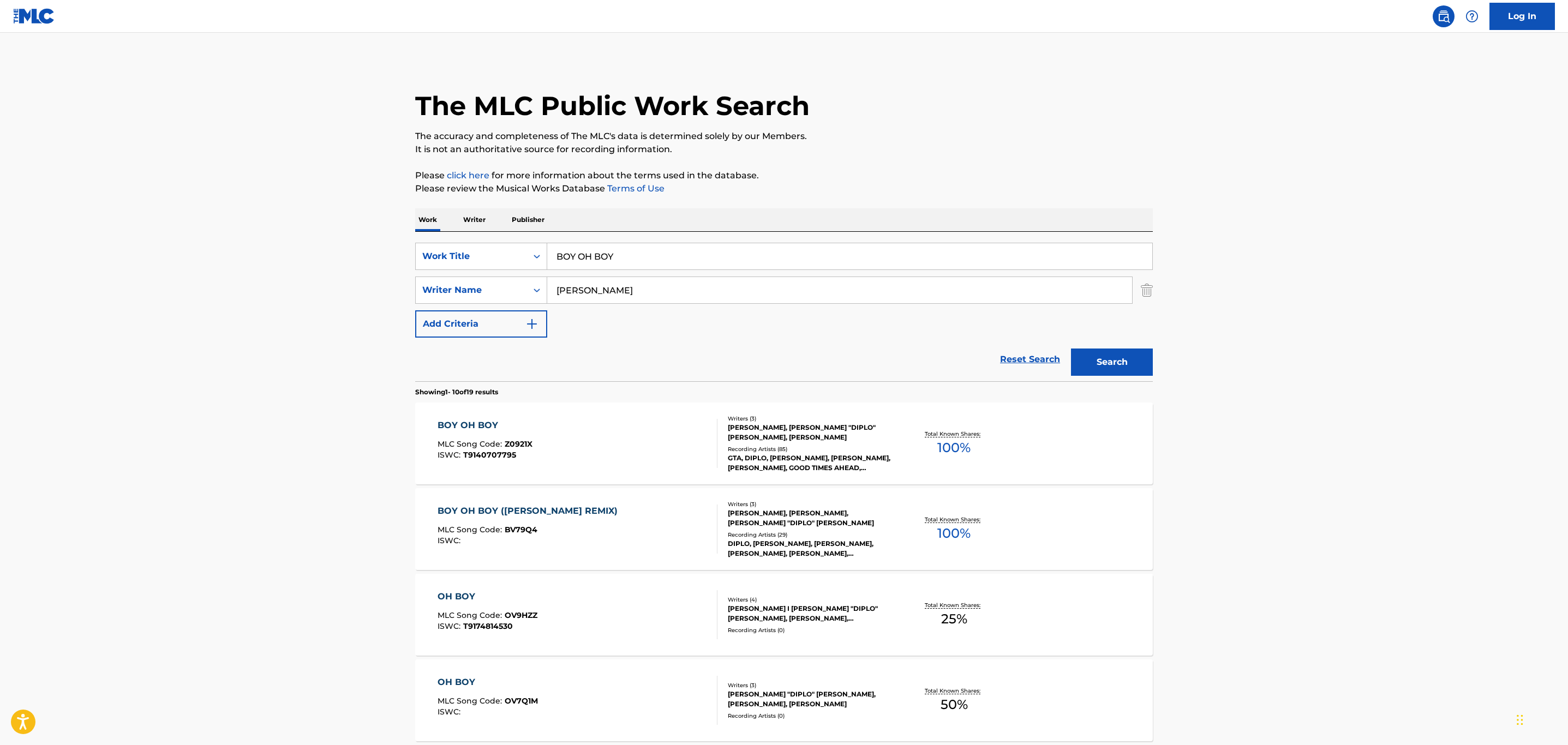
click at [480, 252] on div "SearchWithCriteriaf7d10ff0-e662-4072-b435-5269efba5a2a Work Title BOY OH BOY" at bounding box center [784, 257] width 738 height 27
click at [663, 249] on input "BOY OH BOY" at bounding box center [849, 256] width 605 height 26
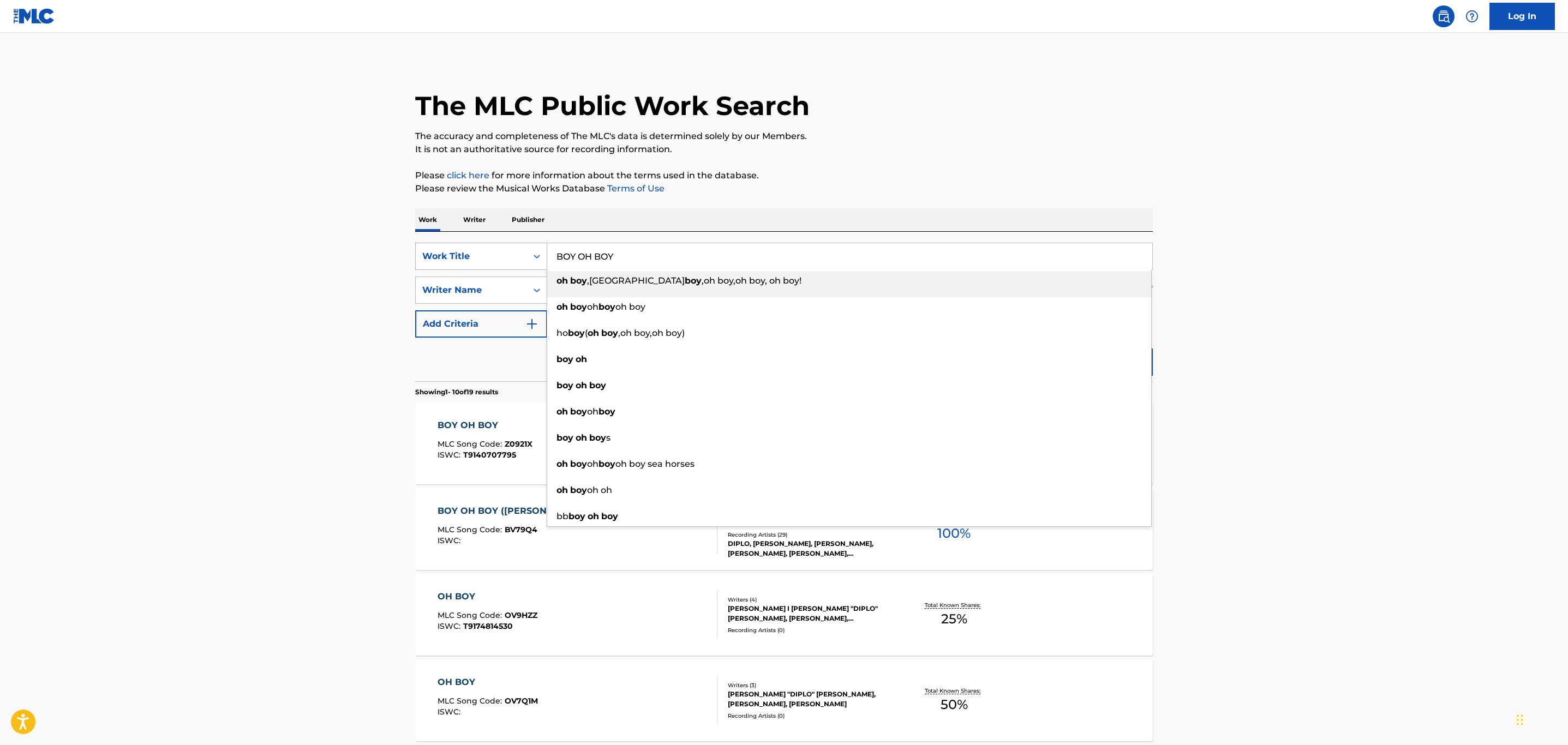
drag, startPoint x: 658, startPoint y: 249, endPoint x: 467, endPoint y: 257, distance: 191.2
click at [467, 257] on div "SearchWithCriteriaf7d10ff0-e662-4072-b435-5269efba5a2a Work Title BOY OH BOY oh…" at bounding box center [784, 257] width 738 height 27
type input "desert rose"
drag, startPoint x: 985, startPoint y: 126, endPoint x: 796, endPoint y: 142, distance: 189.7
click at [986, 126] on div "The MLC Public Work Search" at bounding box center [784, 100] width 738 height 80
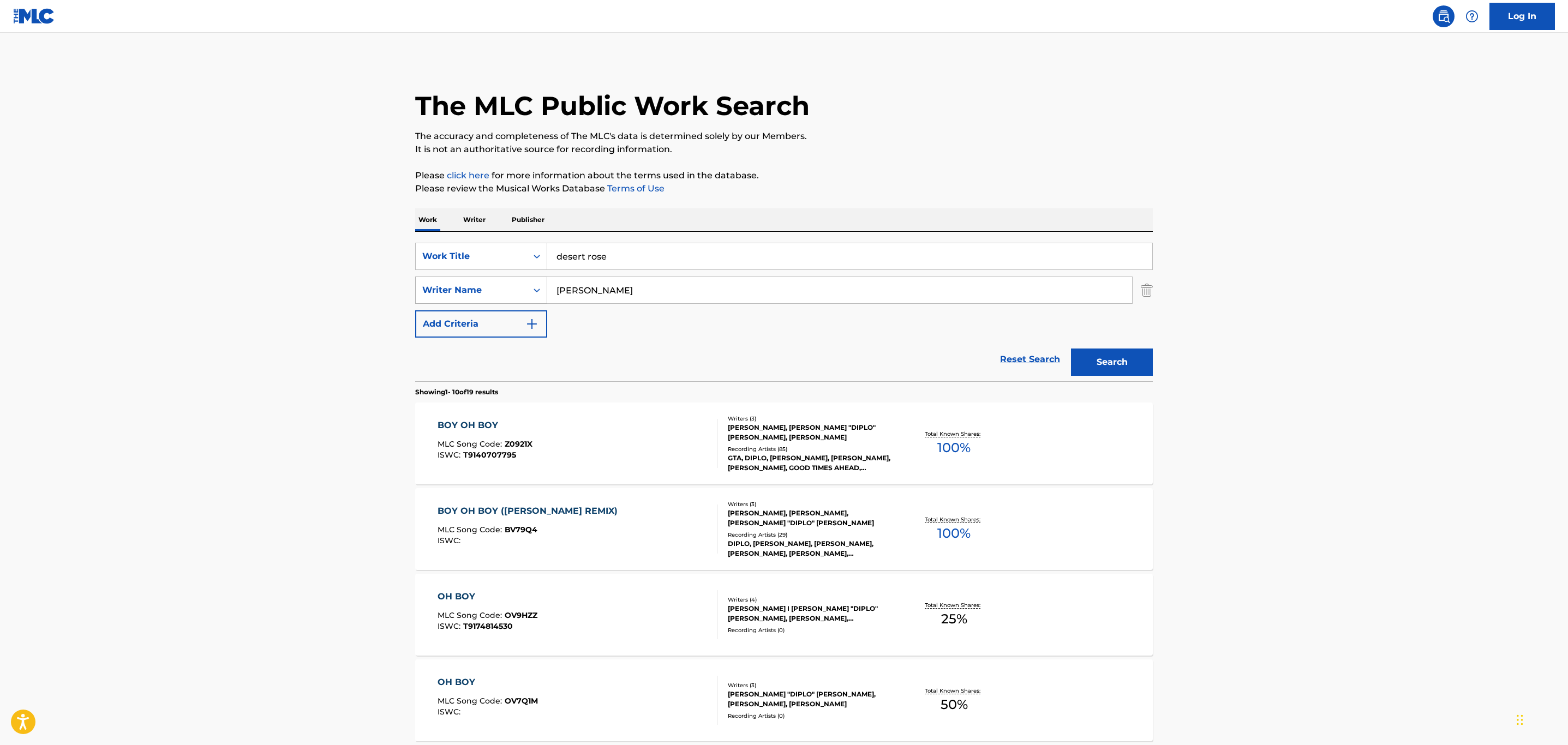
drag, startPoint x: 593, startPoint y: 289, endPoint x: 533, endPoint y: 295, distance: 60.3
click at [533, 295] on div "SearchWithCriteria9a403342-afd4-4b9d-aef4-0e63ea8b3bee Writer Name pentz" at bounding box center [784, 290] width 738 height 27
type input "phili"
click at [1091, 364] on button "Search" at bounding box center [1112, 362] width 82 height 27
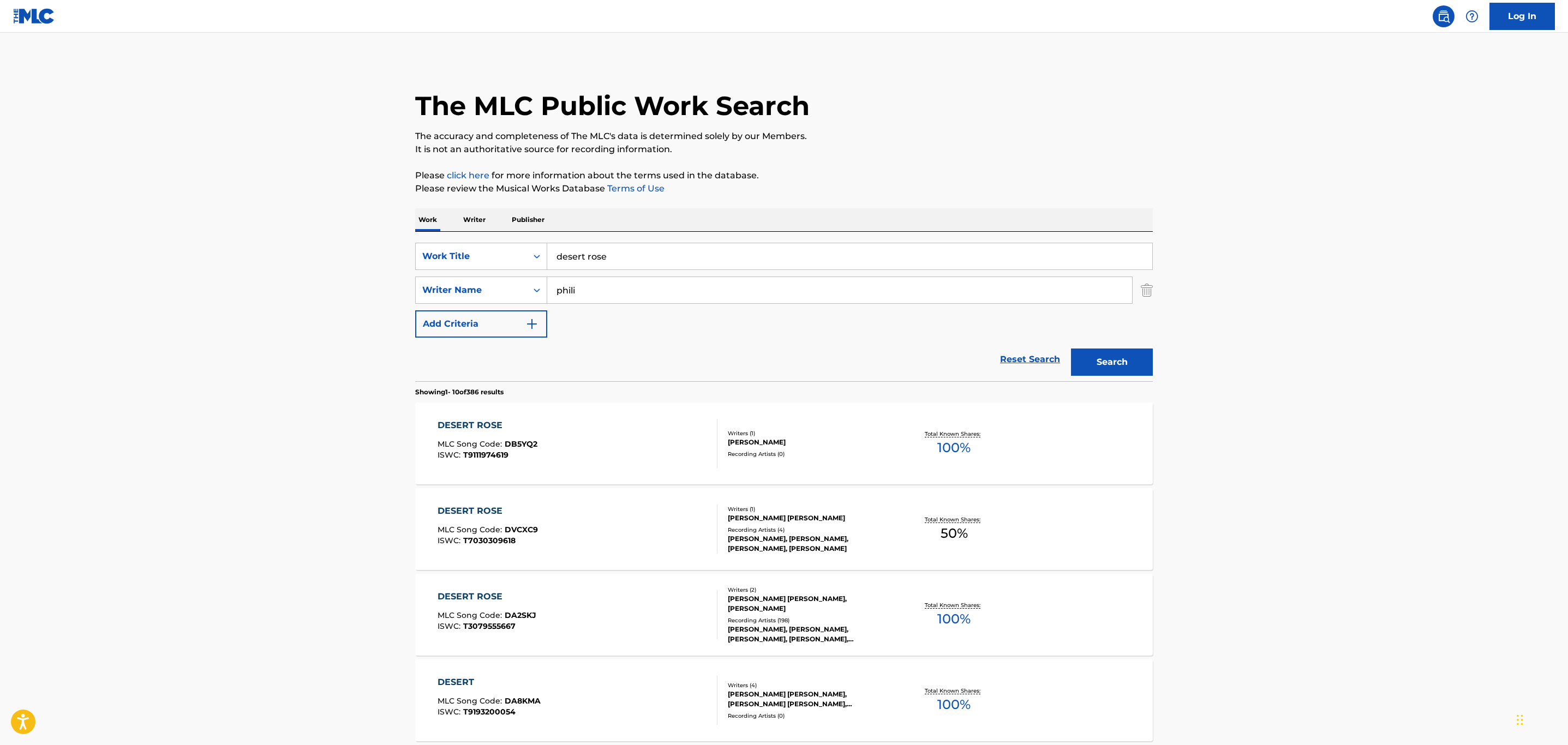
click at [650, 616] on div "DESERT ROSE MLC Song Code : DA2SKJ ISWC : T3079555667" at bounding box center [577, 615] width 280 height 49
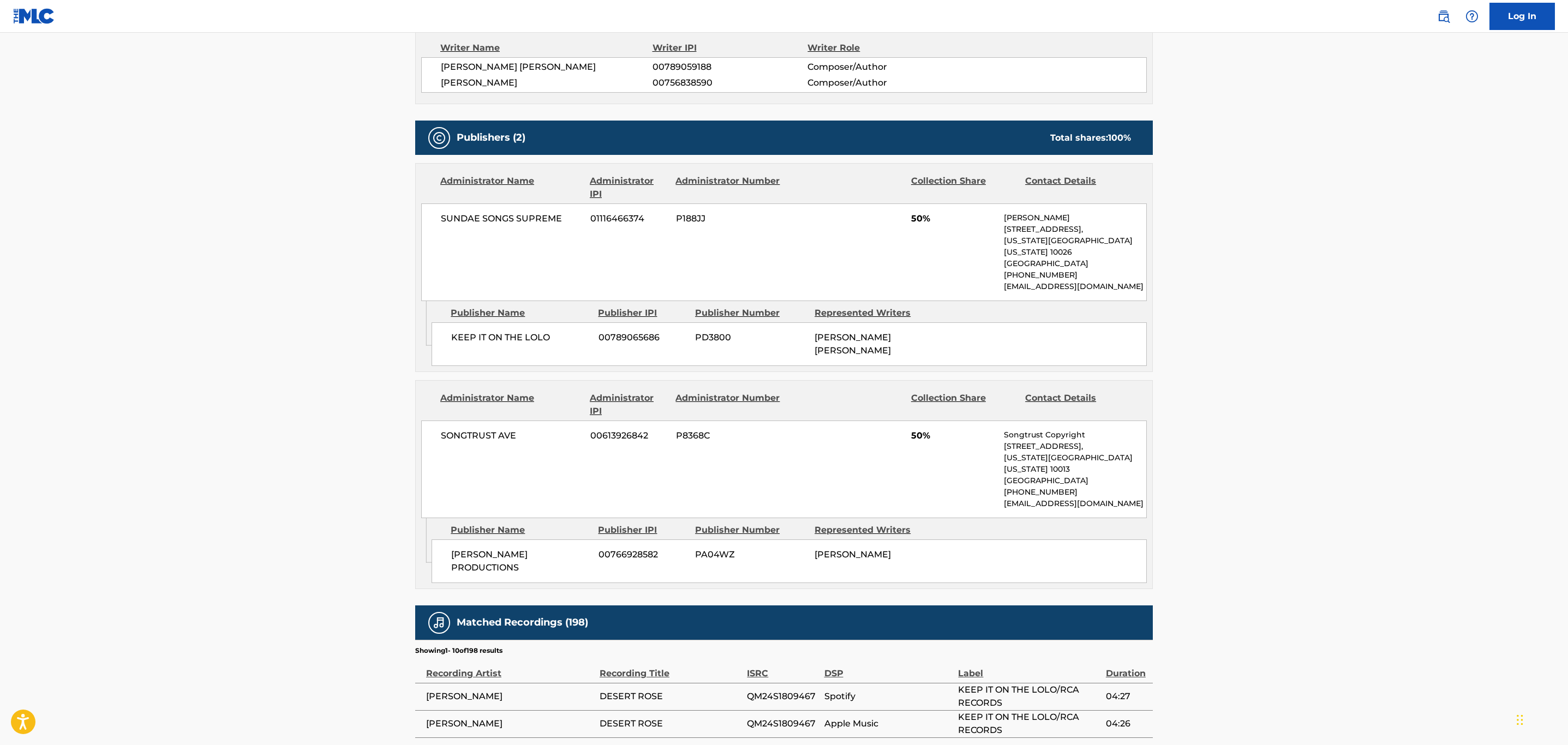
scroll to position [409, 0]
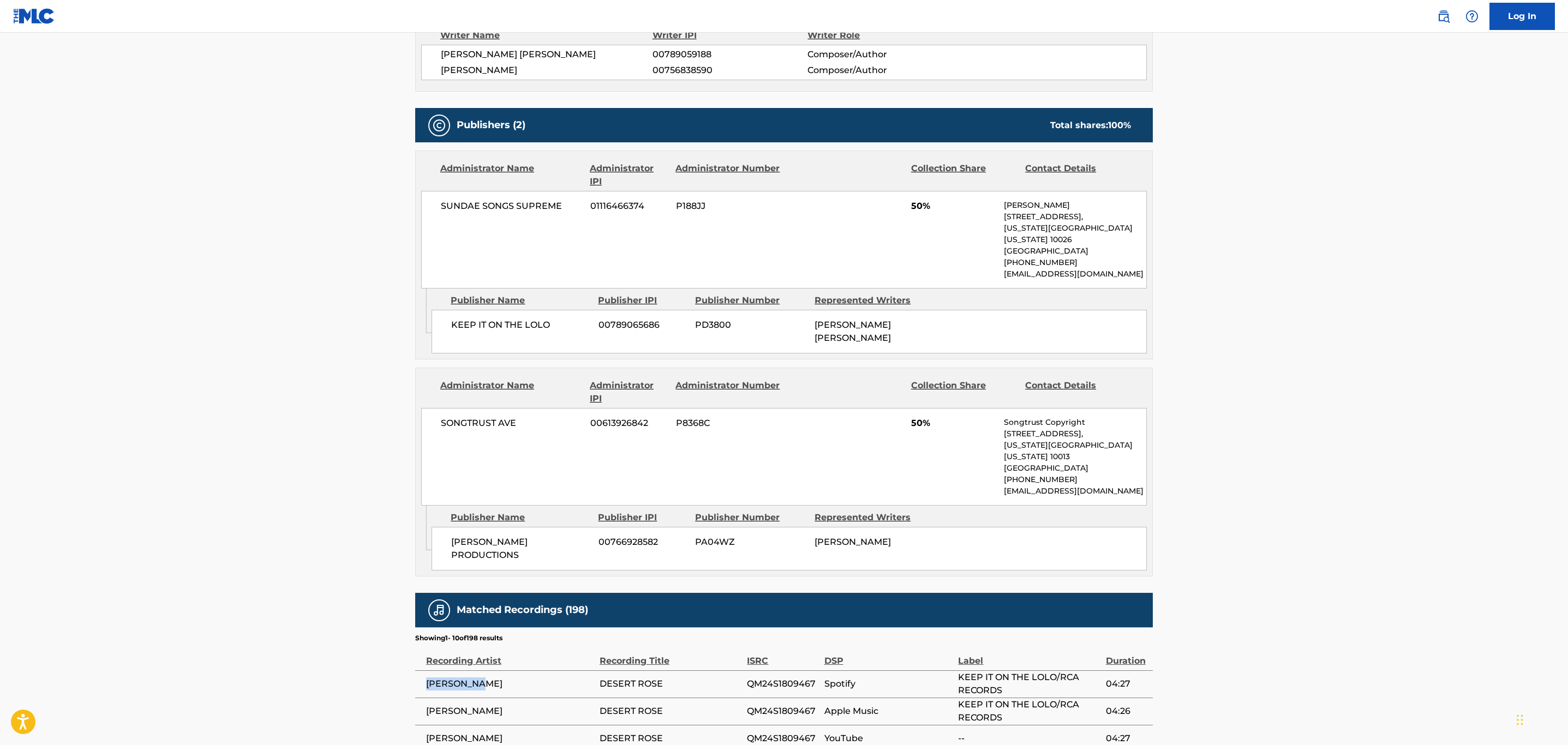
drag, startPoint x: 495, startPoint y: 658, endPoint x: 425, endPoint y: 655, distance: 70.1
click at [425, 671] on td "LOLO ZOUAÏ" at bounding box center [507, 684] width 184 height 27
copy span "LOLO ZOUAÏ"
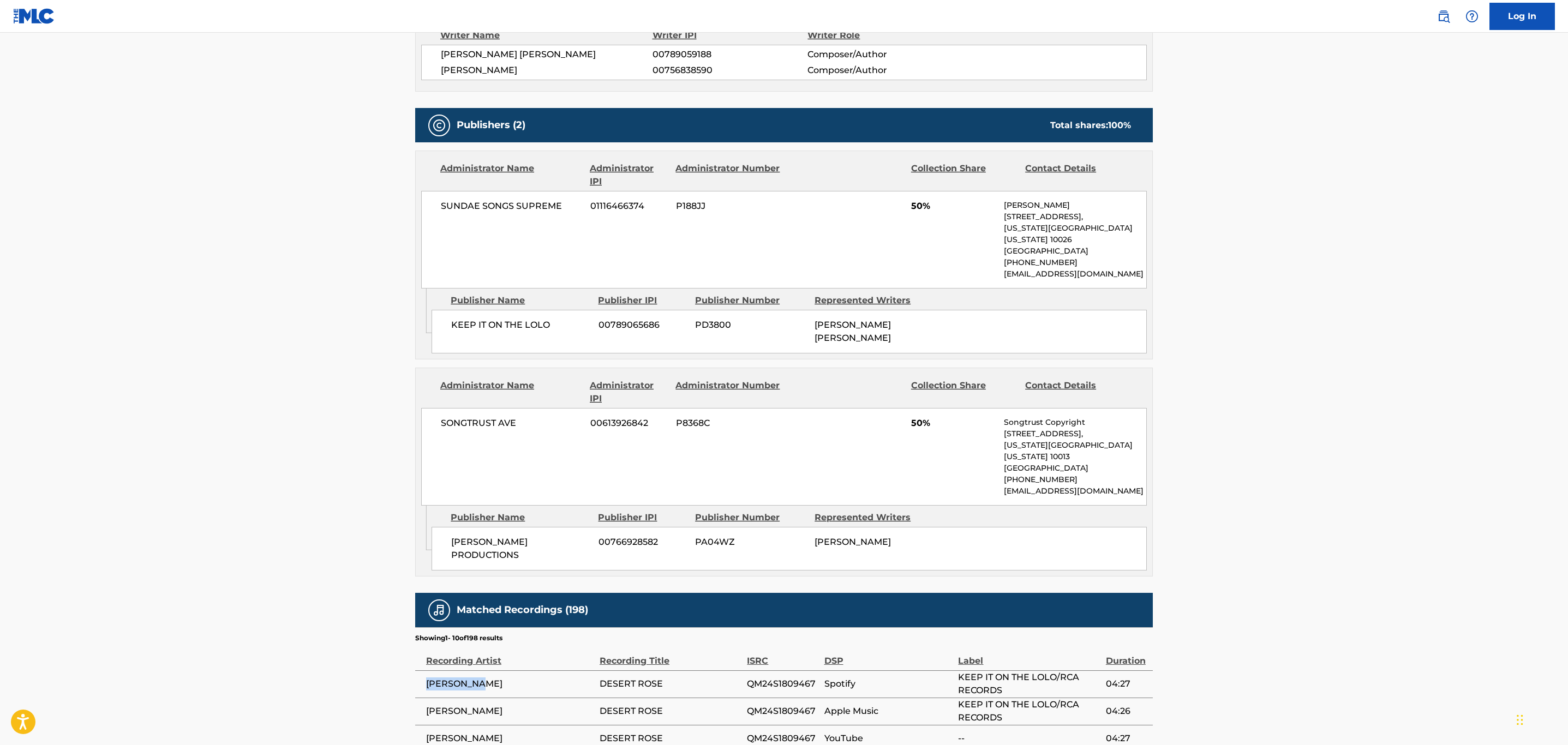
scroll to position [0, 0]
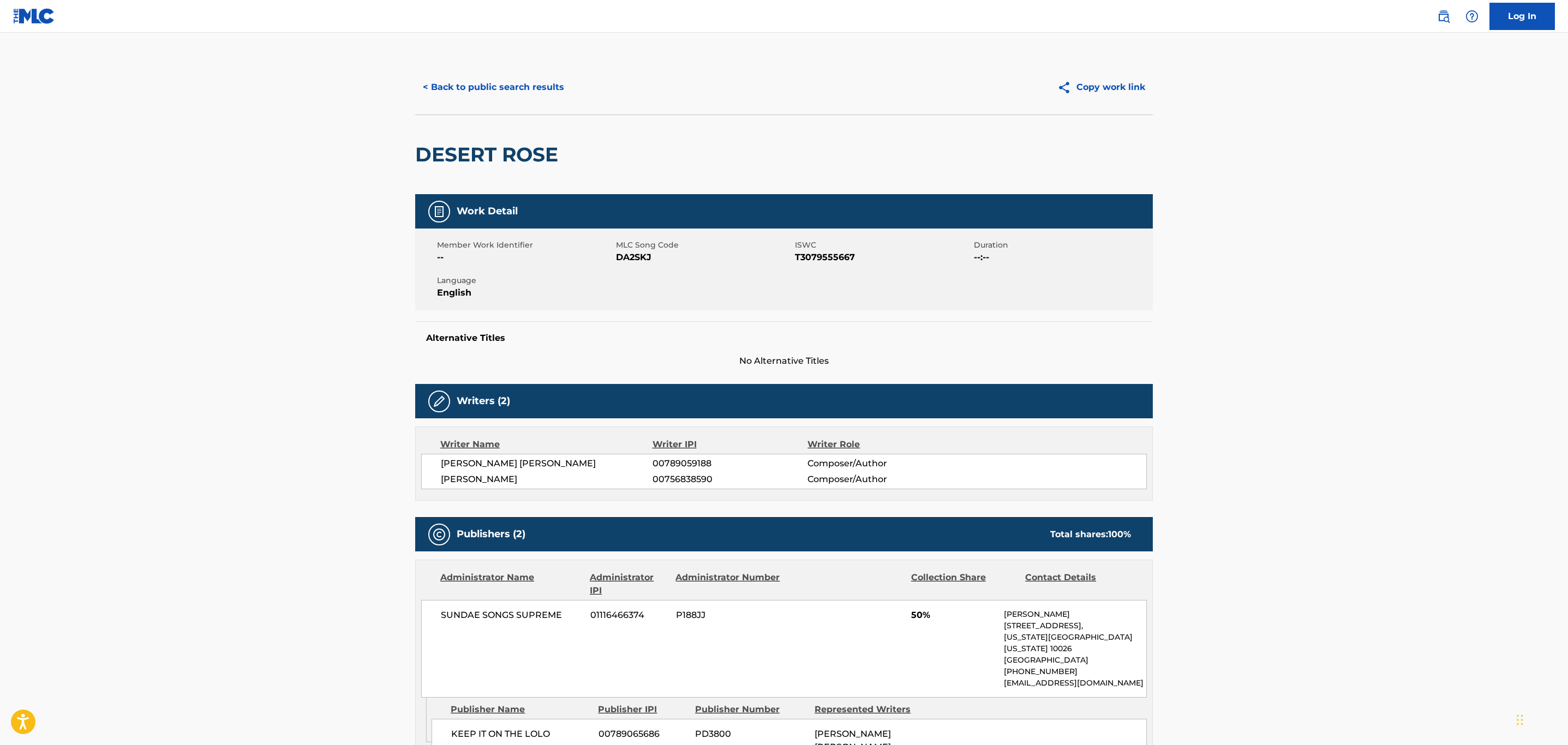
drag, startPoint x: 452, startPoint y: 83, endPoint x: 789, endPoint y: 321, distance: 412.6
click at [454, 85] on button "< Back to public search results" at bounding box center [494, 87] width 157 height 27
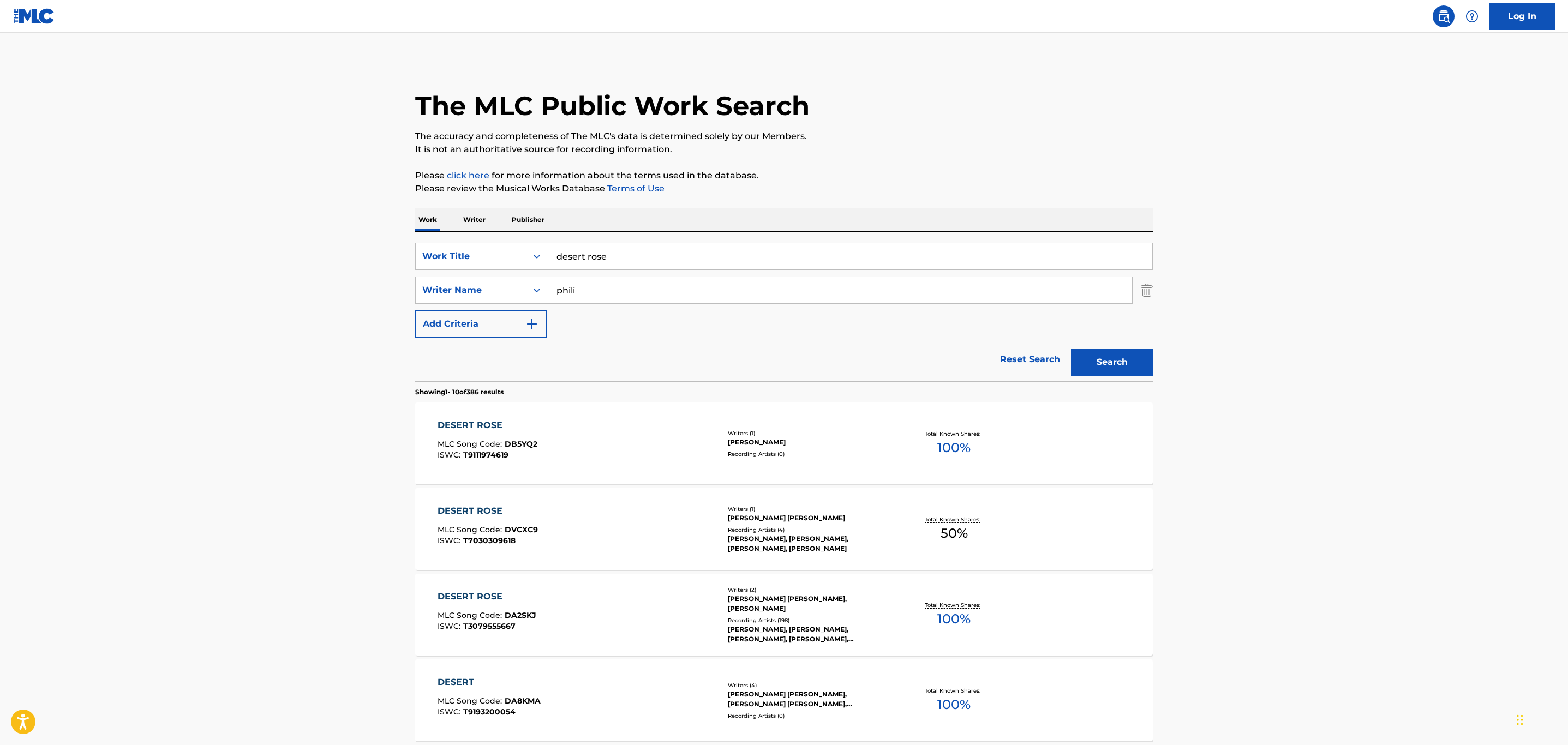
click at [612, 246] on input "desert rose" at bounding box center [849, 256] width 605 height 26
click at [398, 270] on main "The MLC Public Work Search The accuracy and completeness of The MLC's data is d…" at bounding box center [784, 674] width 1568 height 1284
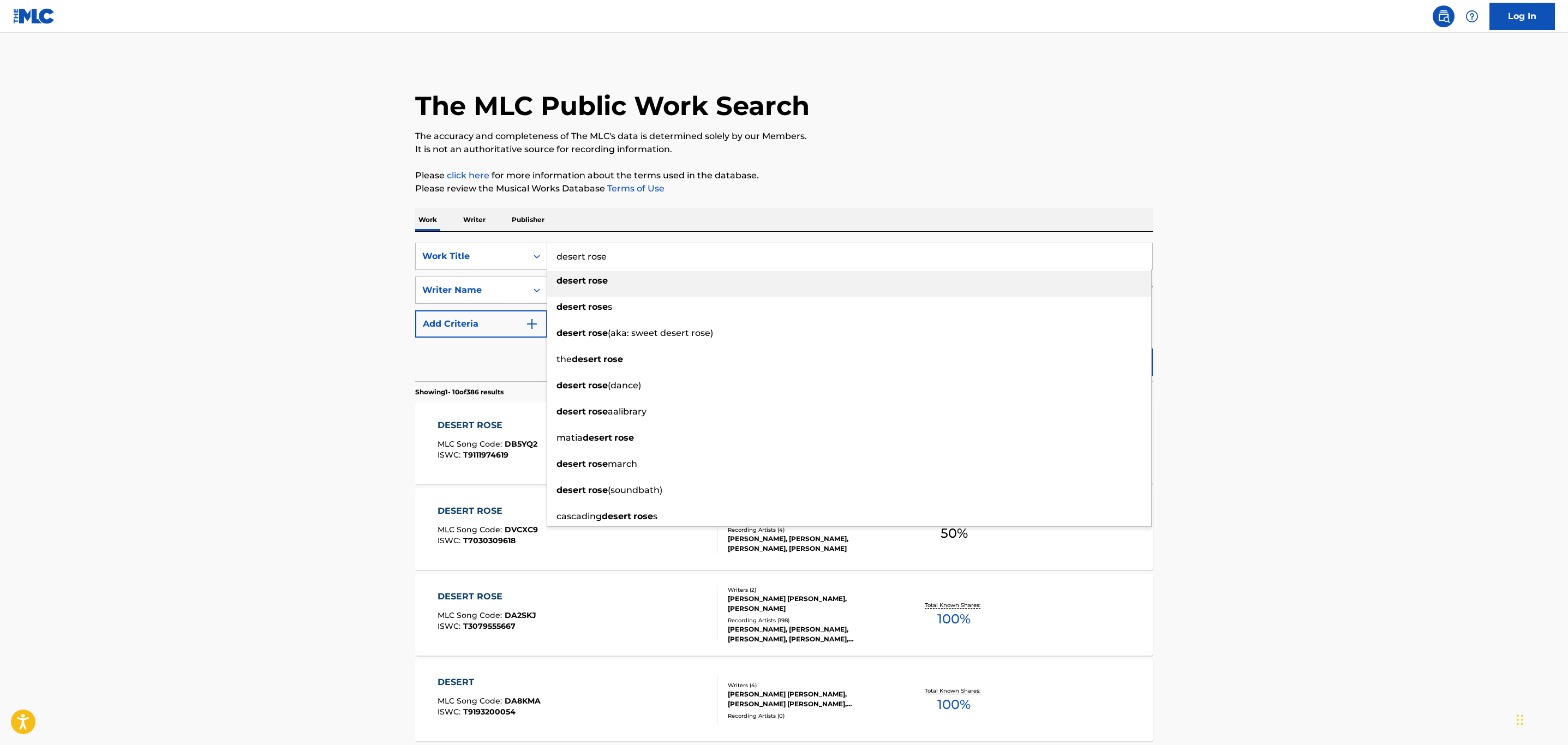
paste input "Devil In Paradi"
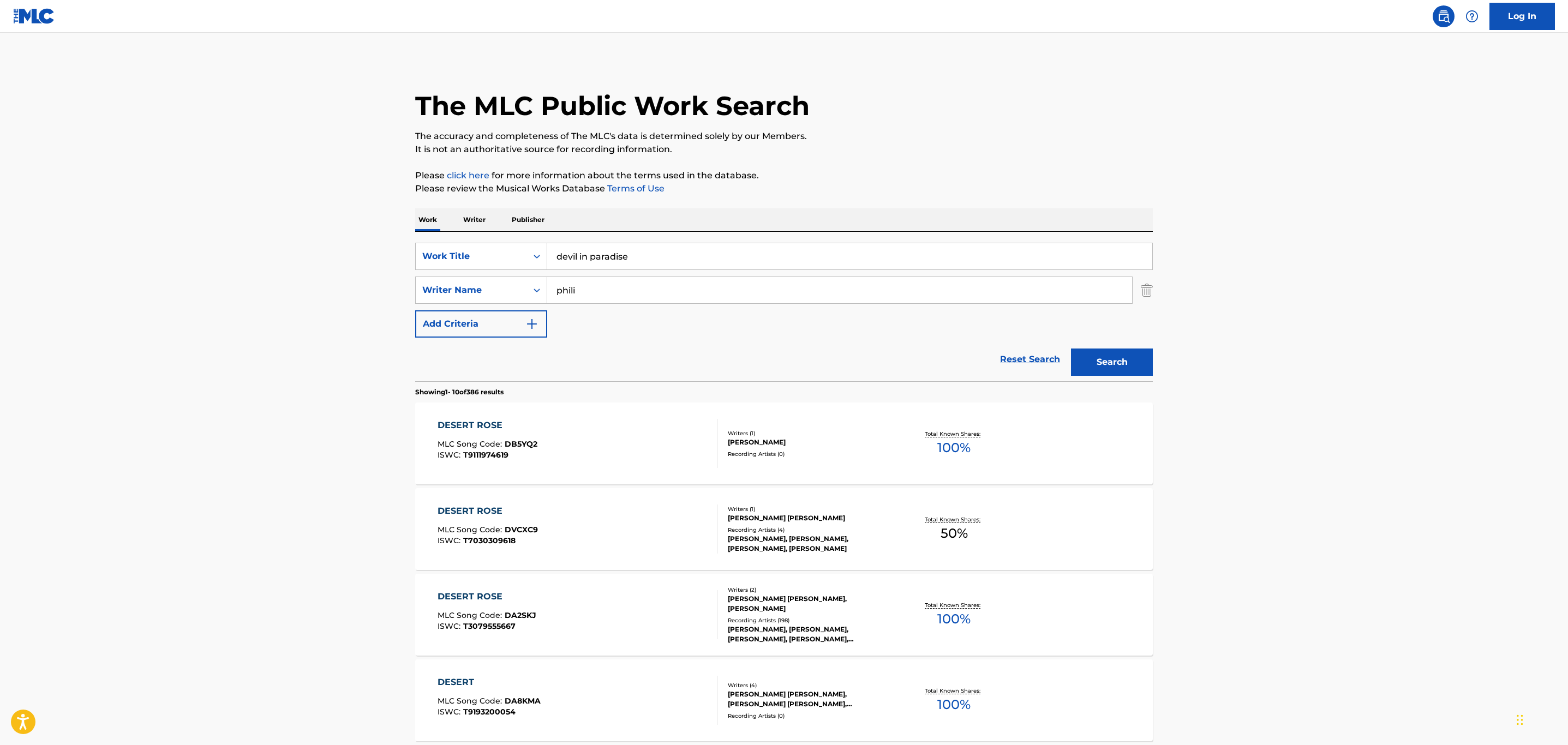
type input "devil in paradise"
click at [1115, 377] on div "Search" at bounding box center [1109, 359] width 87 height 44
click at [1115, 373] on button "Search" at bounding box center [1112, 362] width 82 height 27
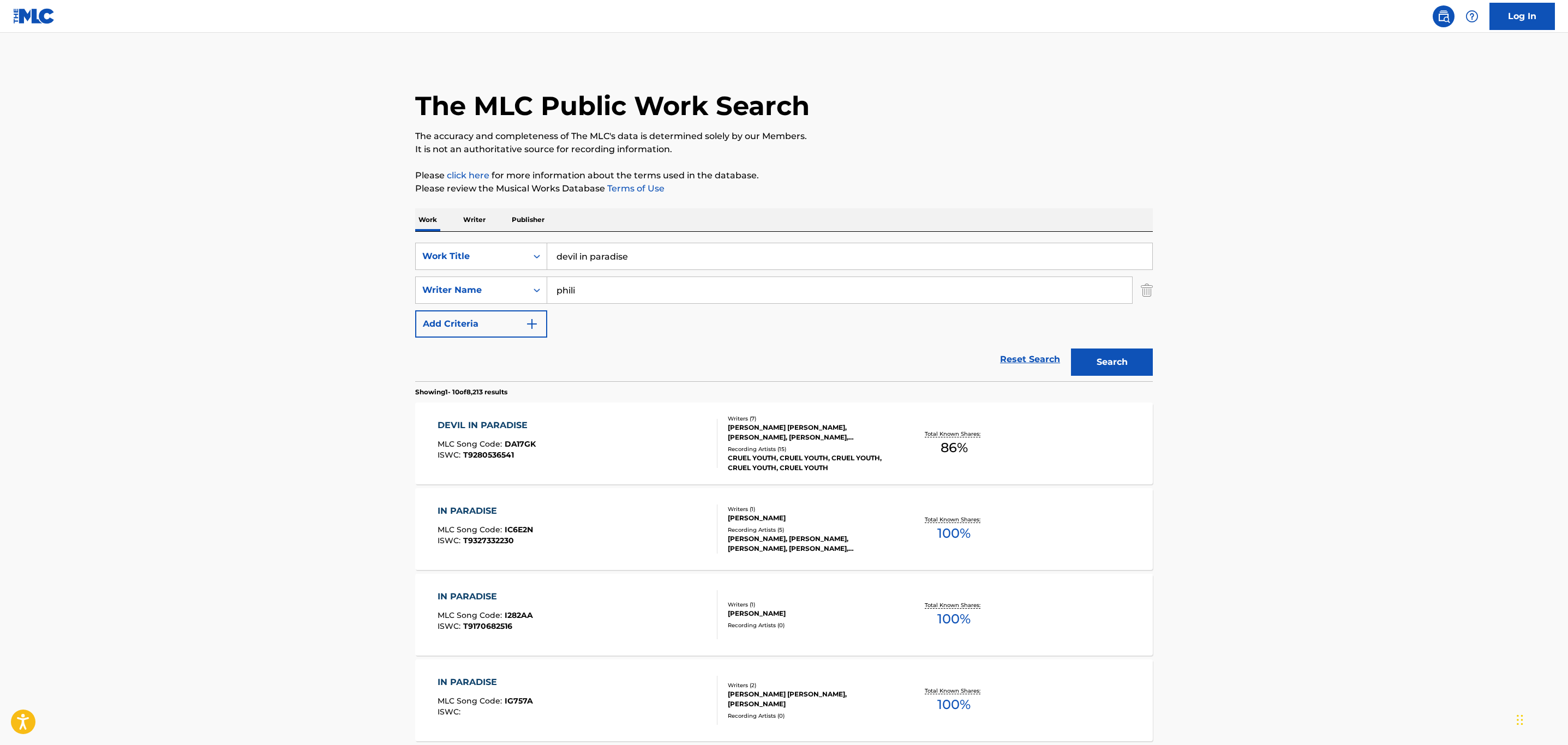
click at [635, 457] on div "DEVIL IN PARADISE MLC Song Code : DA17GK ISWC : T9280536541" at bounding box center [577, 444] width 280 height 49
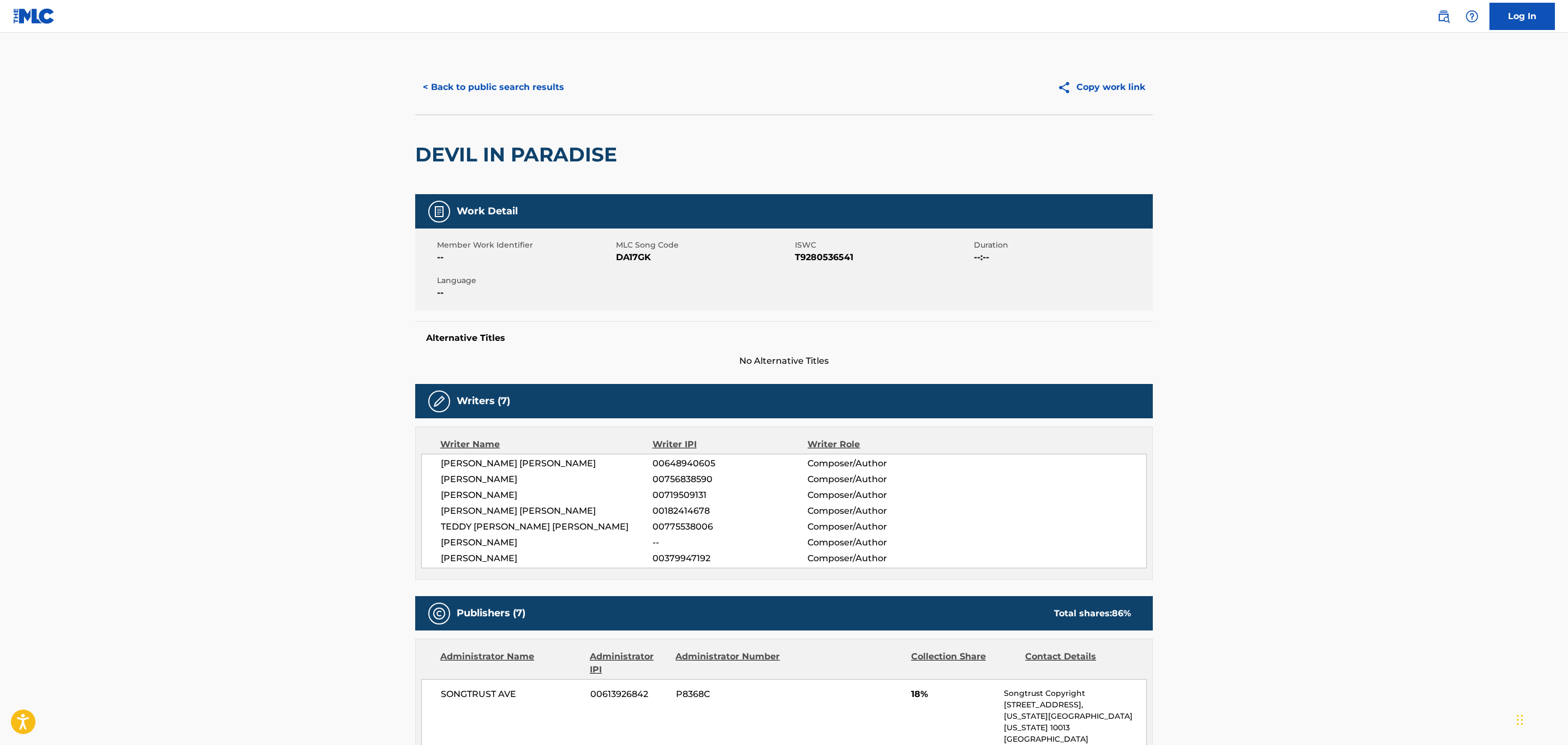
click at [534, 93] on button "< Back to public search results" at bounding box center [494, 87] width 157 height 27
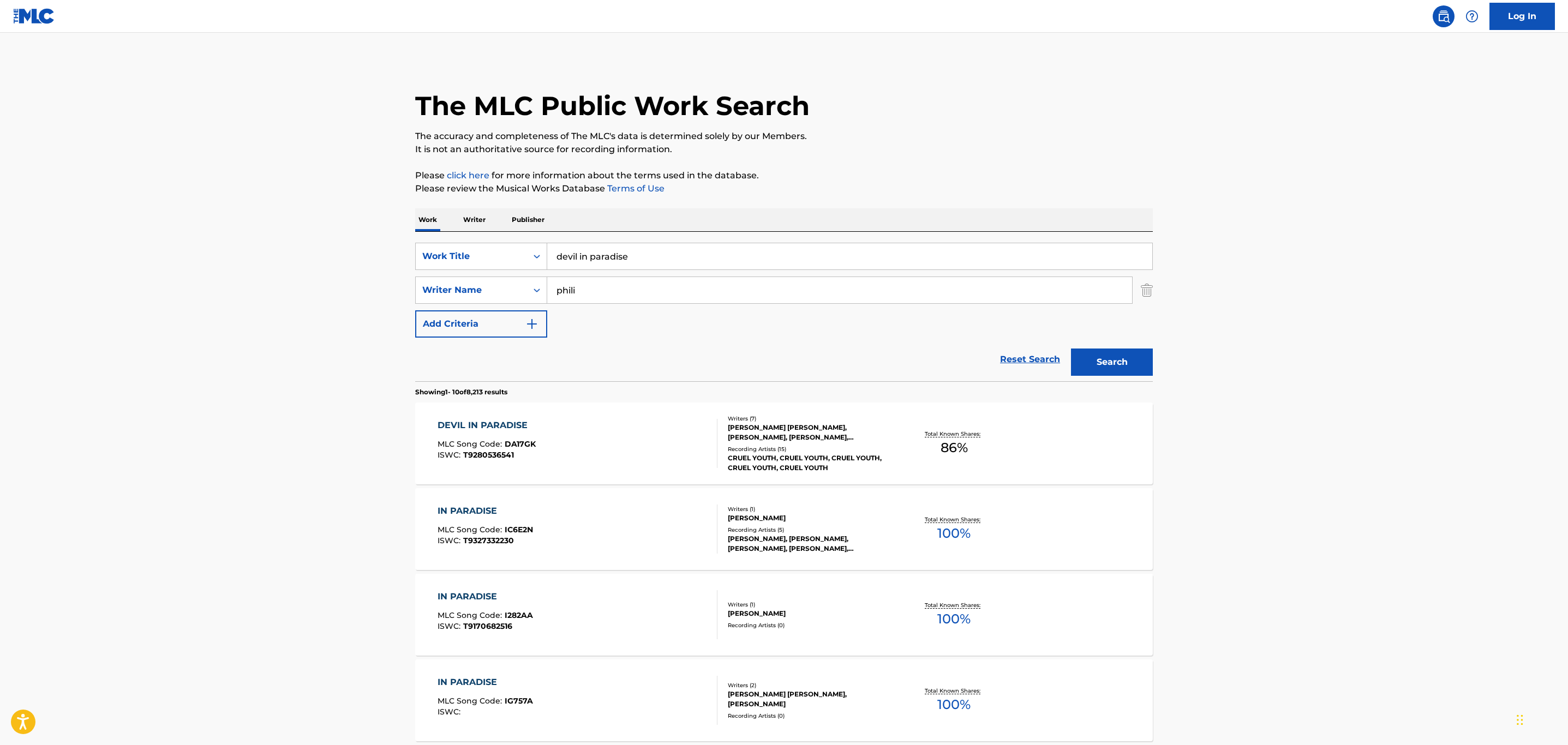
drag, startPoint x: 662, startPoint y: 252, endPoint x: 367, endPoint y: 255, distance: 295.0
click at [368, 255] on main "The MLC Public Work Search The accuracy and completeness of The MLC's data is d…" at bounding box center [784, 674] width 1568 height 1284
paste input "Revolving Door"
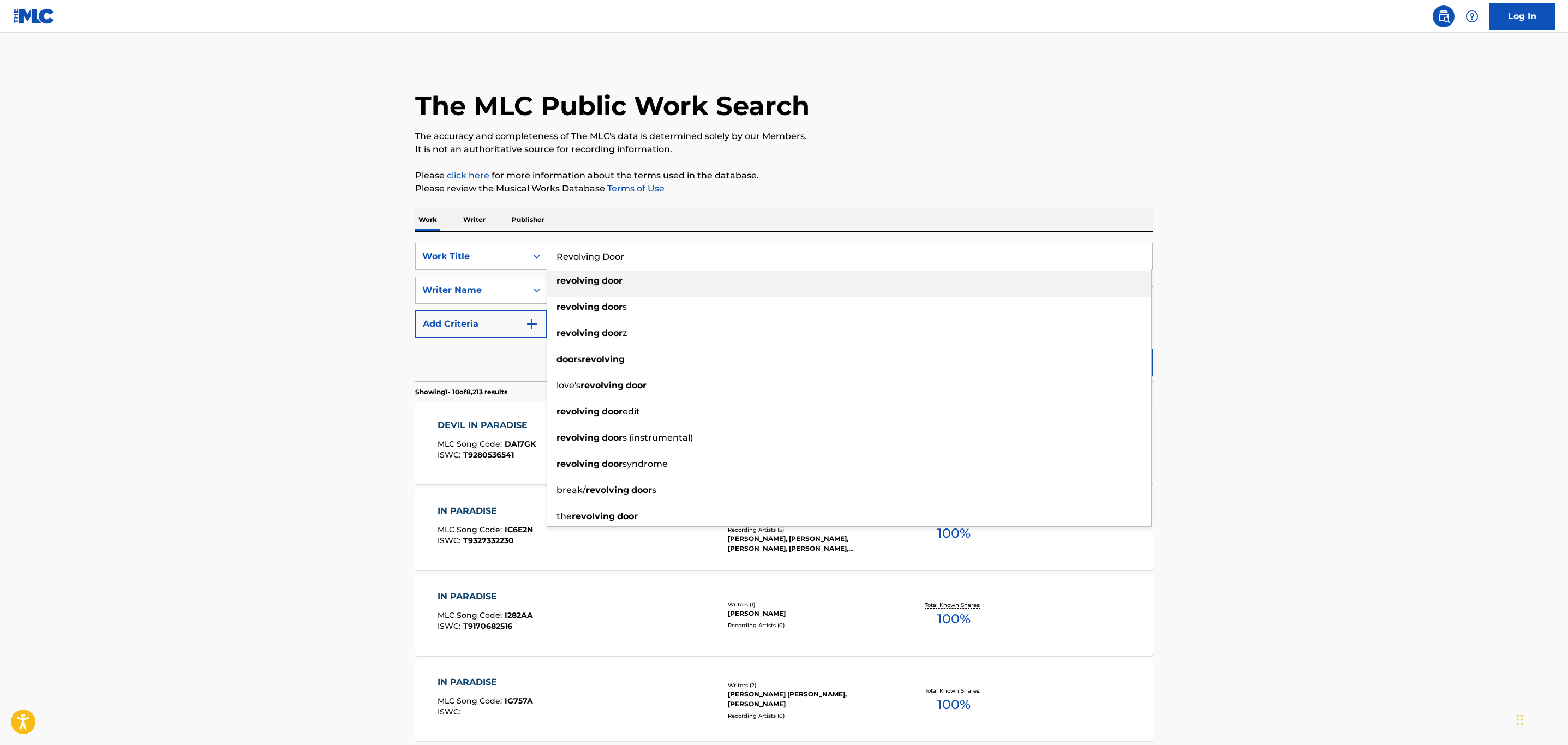
type input "Revolving Door"
click at [843, 191] on p "Please review the Musical Works Database Terms of Use" at bounding box center [784, 189] width 738 height 13
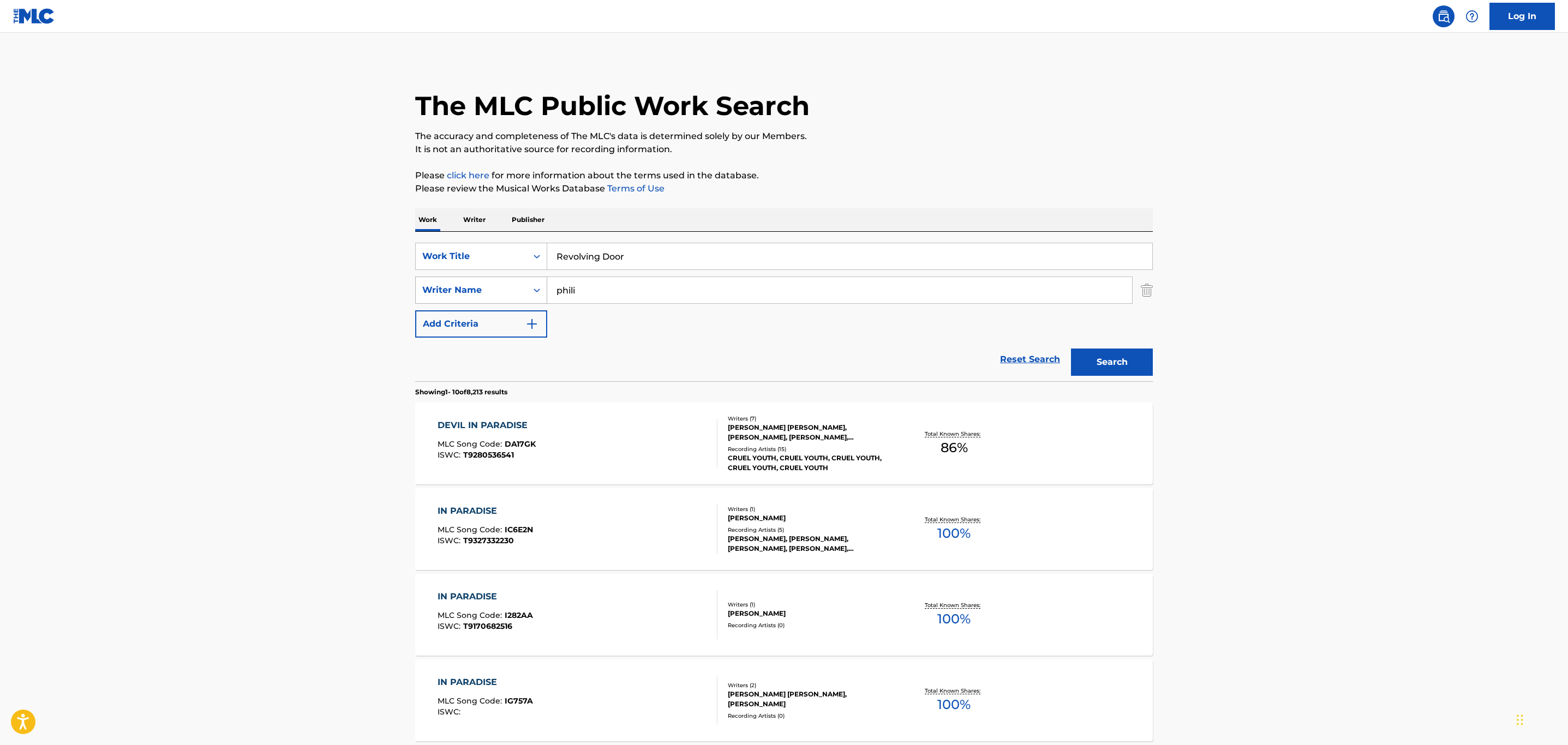
click at [452, 295] on div "SearchWithCriteria9a403342-afd4-4b9d-aef4-0e63ea8b3bee Writer Name phili" at bounding box center [784, 290] width 738 height 27
type input "tedder"
click at [1071, 348] on button "Search" at bounding box center [1112, 362] width 82 height 27
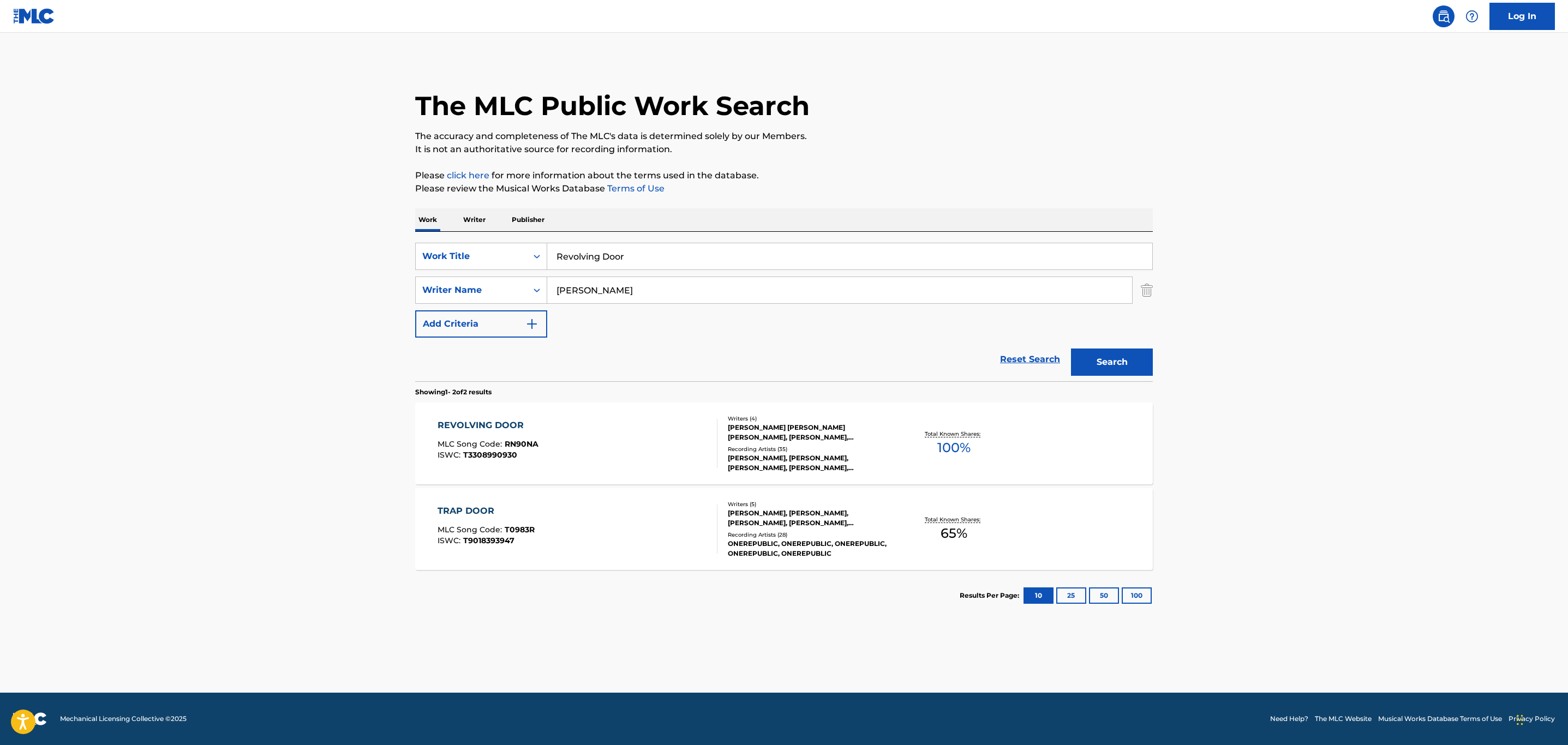
click at [596, 429] on div "REVOLVING DOOR MLC Song Code : RN90NA ISWC : T3308990930" at bounding box center [577, 444] width 280 height 49
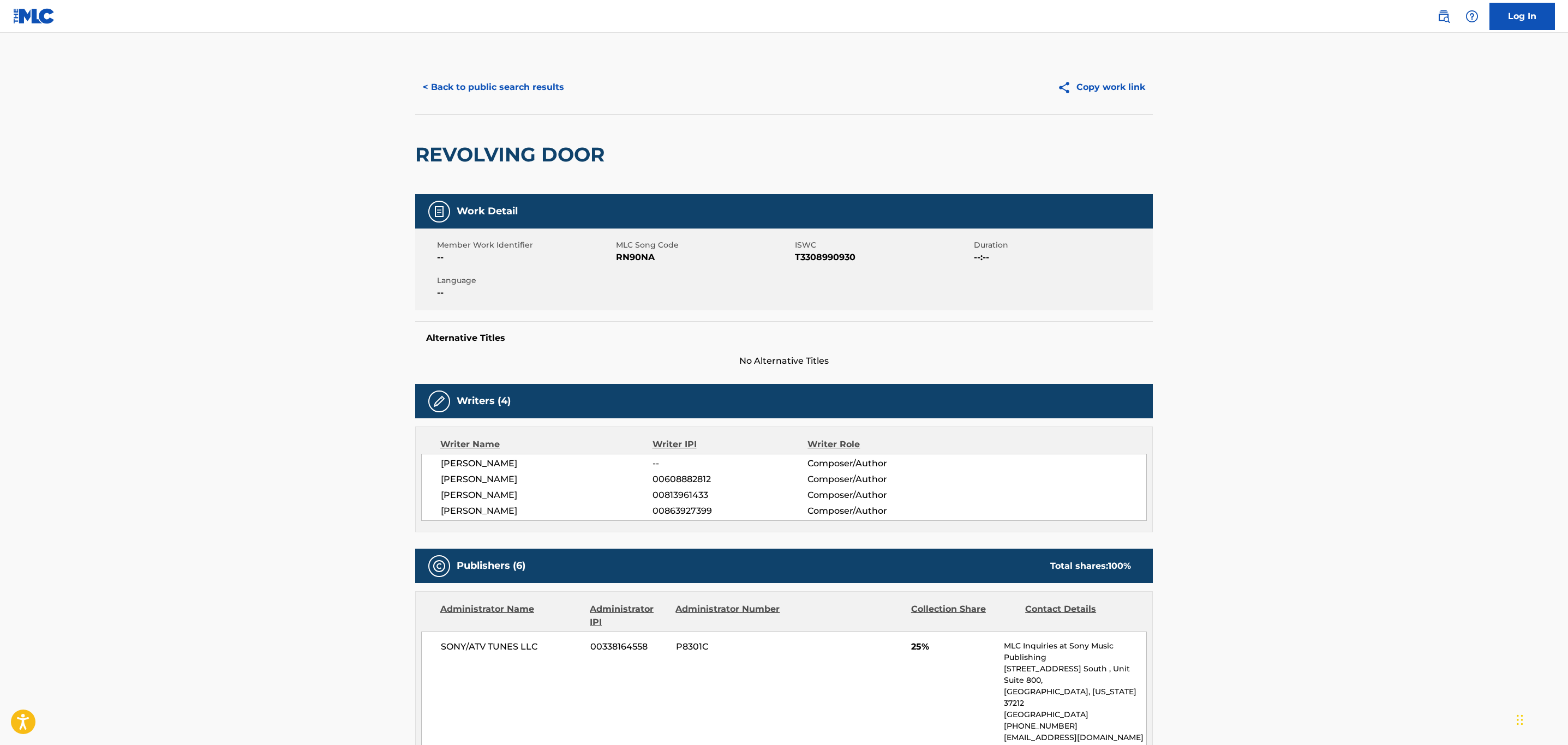
click at [527, 87] on button "< Back to public search results" at bounding box center [494, 87] width 157 height 27
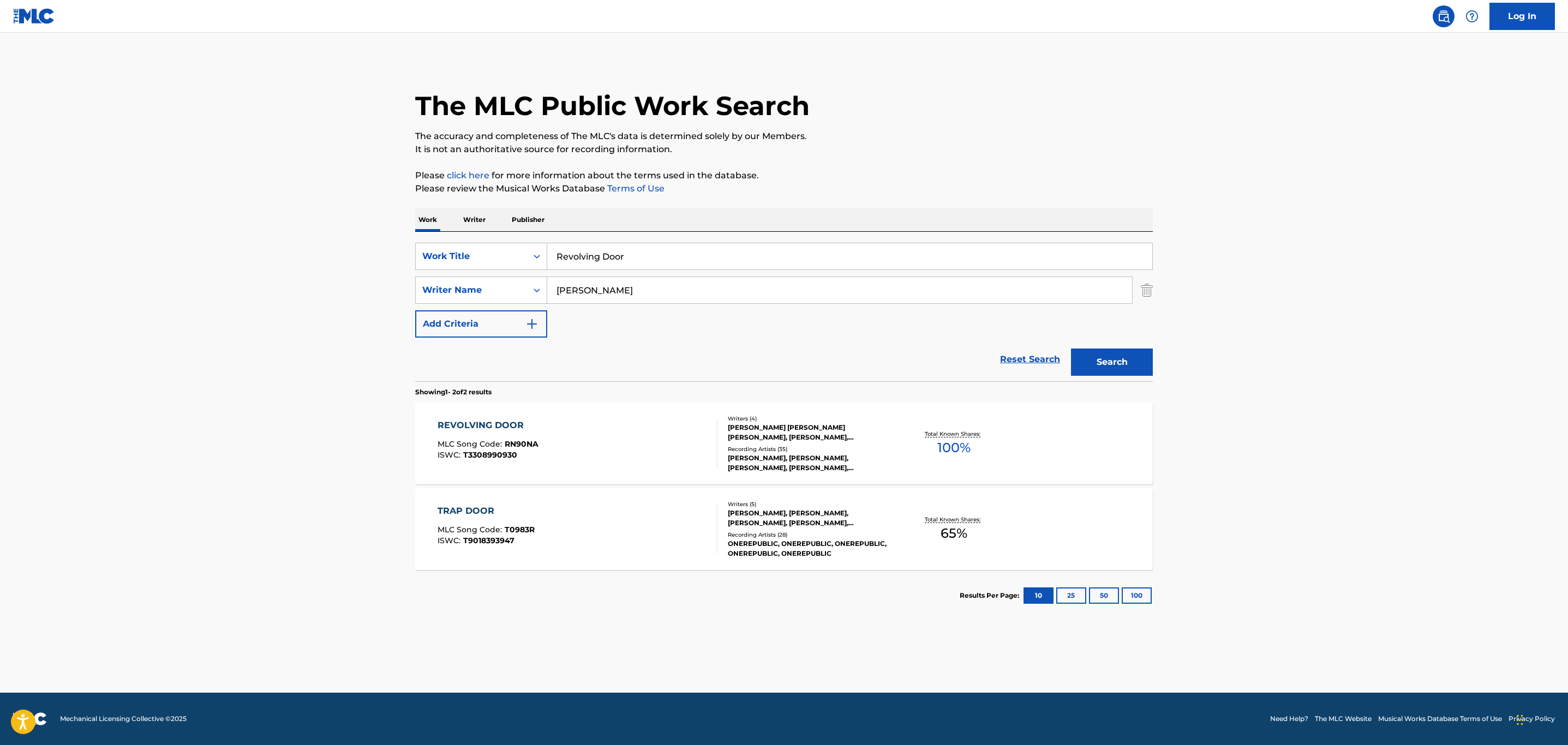
drag, startPoint x: 622, startPoint y: 254, endPoint x: 262, endPoint y: 214, distance: 362.2
click at [255, 213] on main "The MLC Public Work Search The accuracy and completeness of The MLC's data is d…" at bounding box center [784, 363] width 1568 height 661
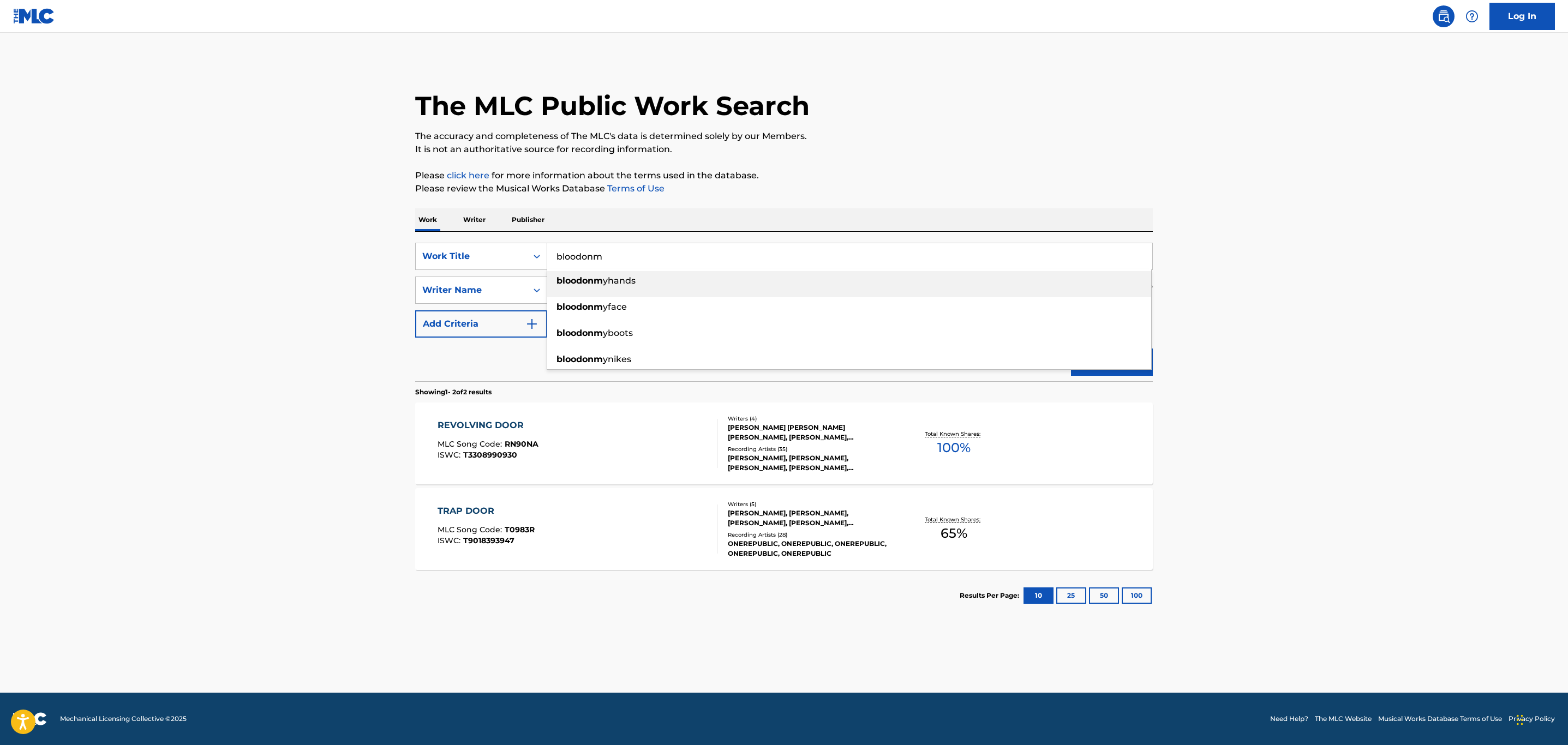
click at [584, 285] on div "bloodonm yhands" at bounding box center [849, 281] width 604 height 20
type input "bloodonmyhands"
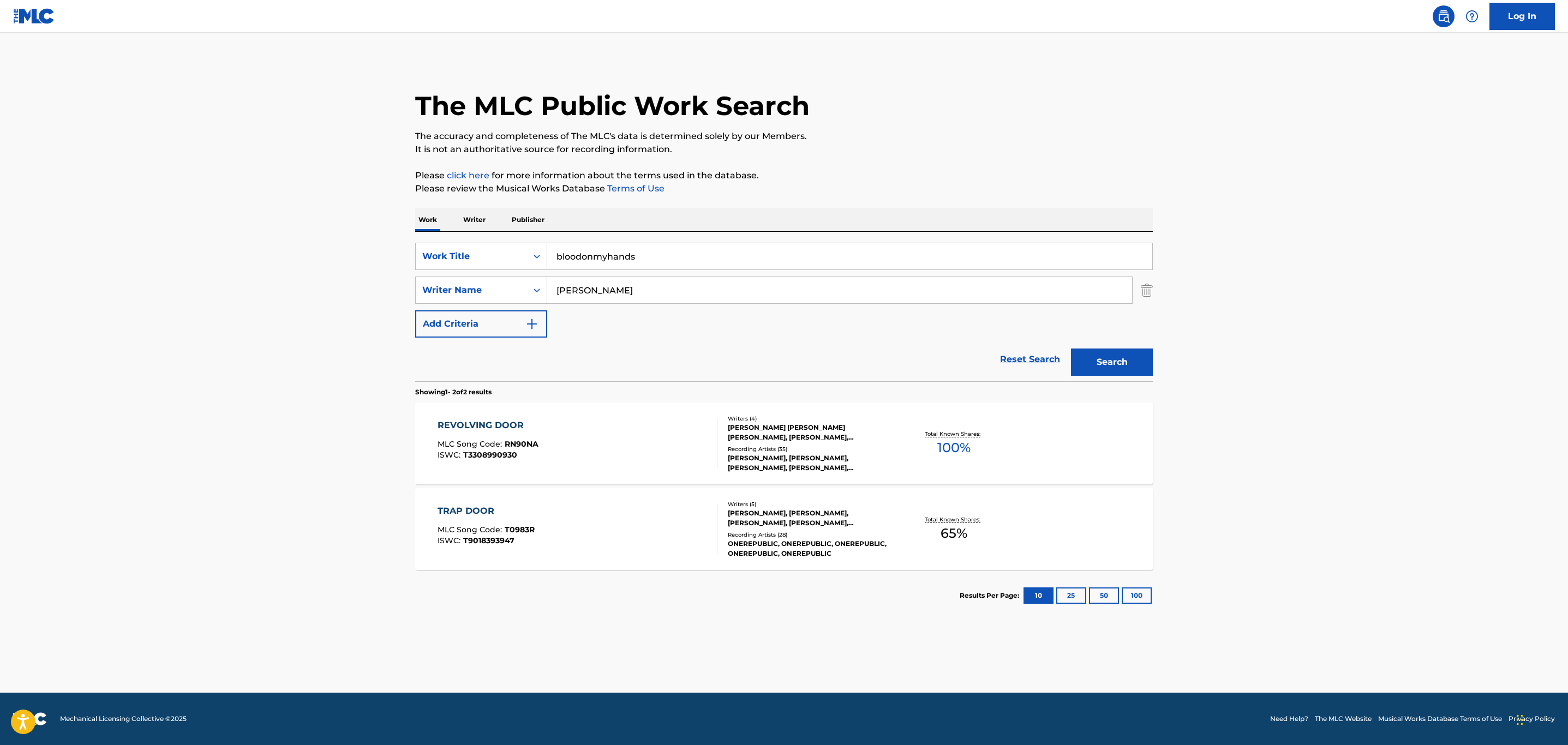
click at [1098, 356] on button "Search" at bounding box center [1112, 362] width 82 height 27
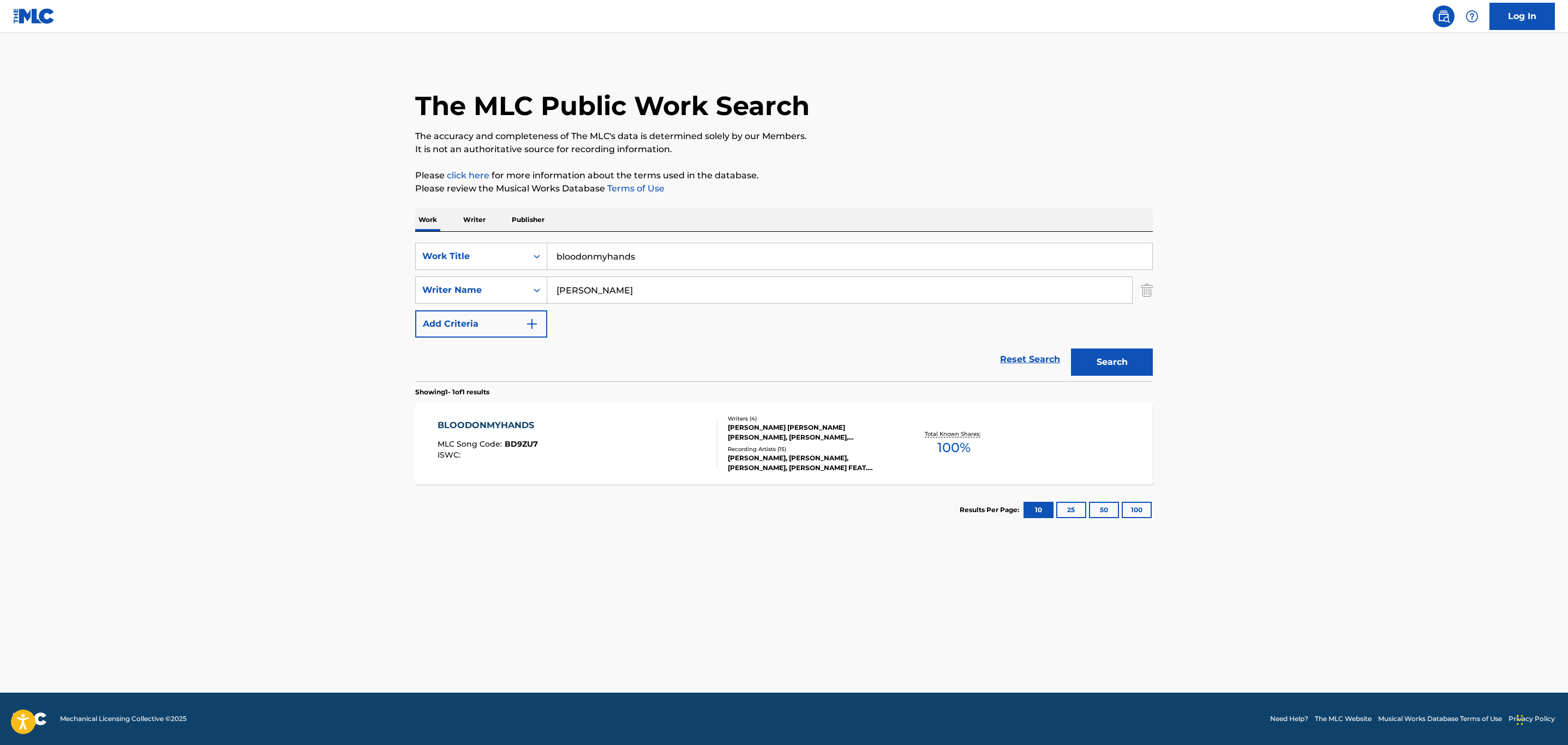
click at [588, 444] on div "BLOODONMYHANDS MLC Song Code : BD9ZU7 ISWC :" at bounding box center [577, 444] width 280 height 49
